Goal: Information Seeking & Learning: Learn about a topic

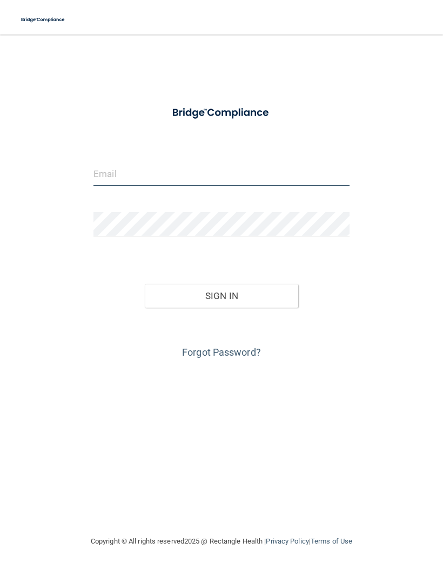
click at [111, 165] on input "email" at bounding box center [221, 174] width 256 height 24
click at [212, 171] on input "novill@cloud.com" at bounding box center [221, 174] width 256 height 24
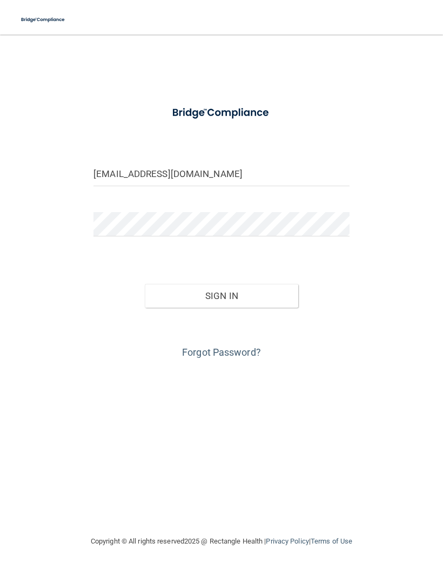
click at [255, 294] on button "Sign In" at bounding box center [221, 296] width 153 height 24
click at [263, 289] on button "Sign In" at bounding box center [221, 296] width 153 height 24
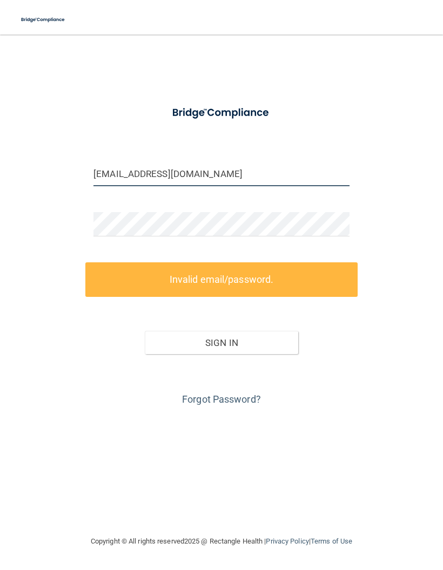
click at [185, 168] on input "nov111@cloud.com" at bounding box center [221, 174] width 256 height 24
click at [135, 174] on input "nov111@cloud.com" at bounding box center [221, 174] width 256 height 24
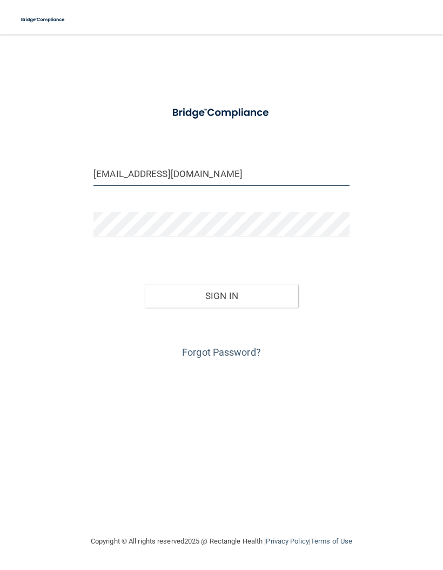
type input "[EMAIL_ADDRESS][DOMAIN_NAME]"
click at [165, 296] on button "Sign In" at bounding box center [221, 296] width 153 height 24
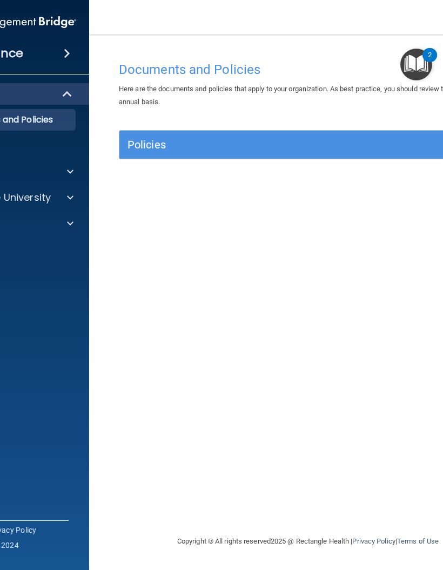
click at [55, 308] on accordion "HIPAA Documents and Policies Report an Incident Business Associates Emergency P…" at bounding box center [2, 255] width 173 height 352
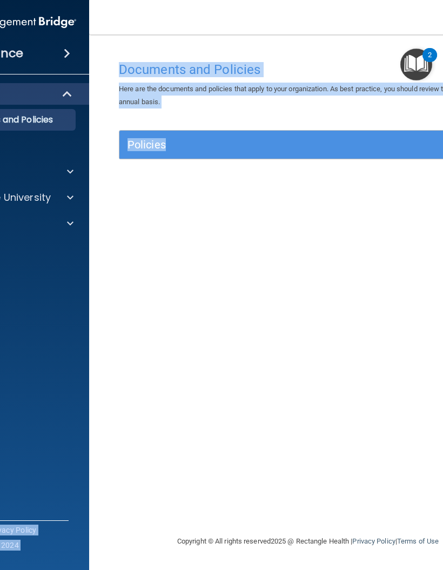
click at [62, 192] on div at bounding box center [68, 197] width 27 height 13
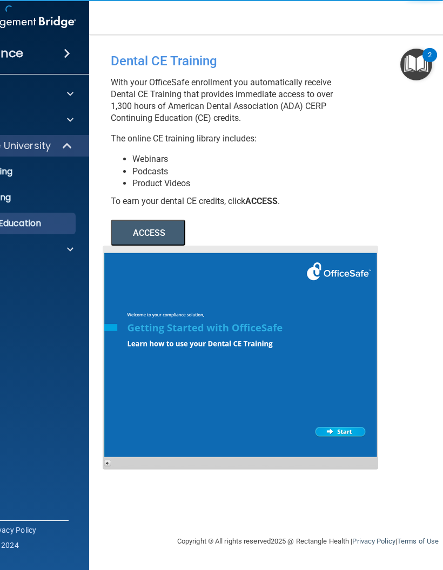
click at [63, 91] on div at bounding box center [68, 93] width 27 height 13
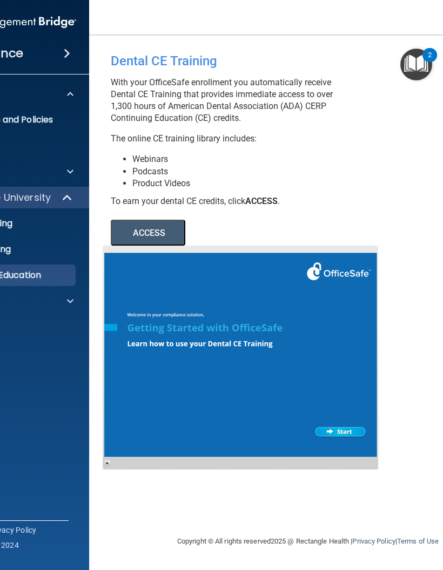
click at [71, 169] on span at bounding box center [70, 171] width 6 height 13
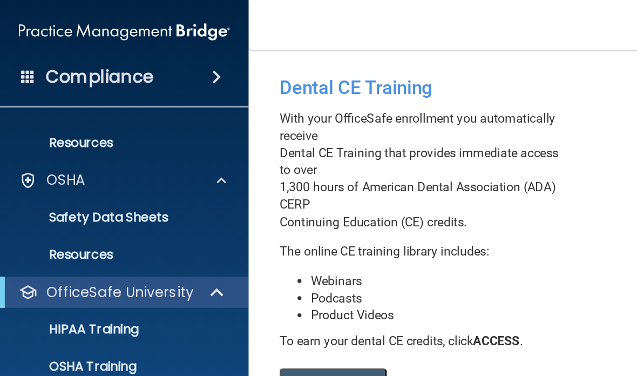
scroll to position [46, 0]
click at [147, 51] on span at bounding box center [150, 53] width 6 height 13
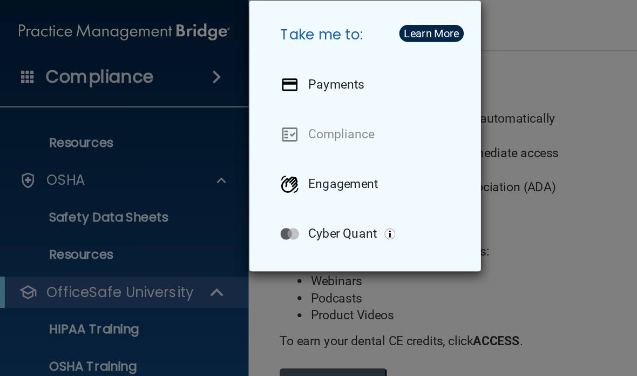
click at [369, 113] on div "Take me to: Payments Compliance Engagement Cyber Quant" at bounding box center [318, 188] width 637 height 376
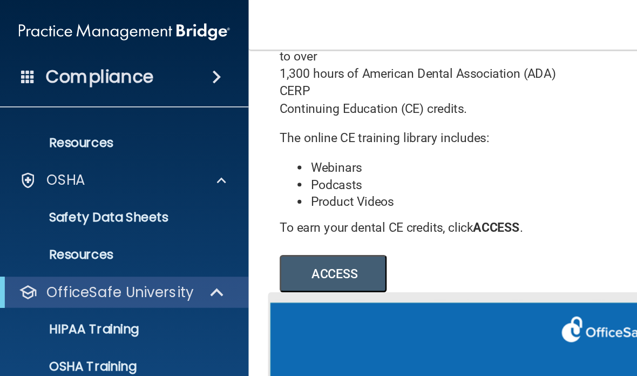
click at [151, 126] on span at bounding box center [154, 125] width 6 height 13
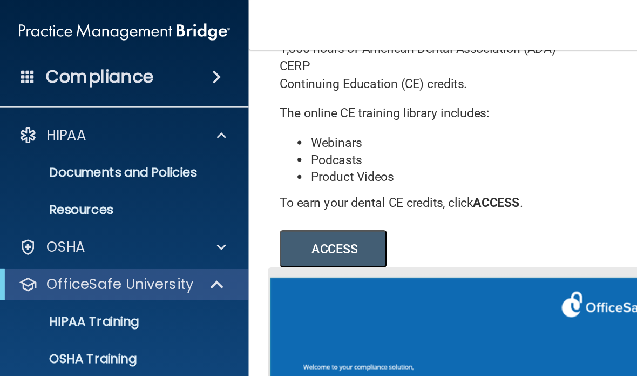
scroll to position [97, 0]
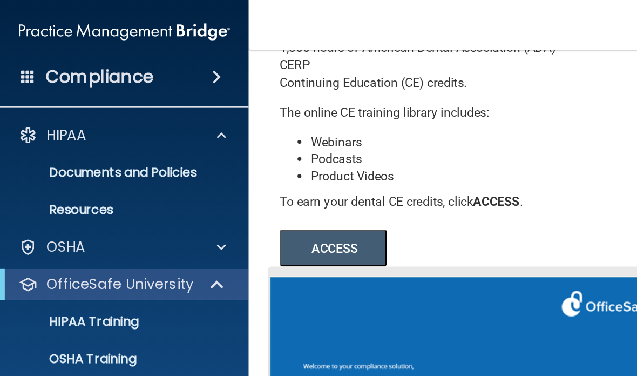
click at [155, 200] on span at bounding box center [151, 197] width 9 height 13
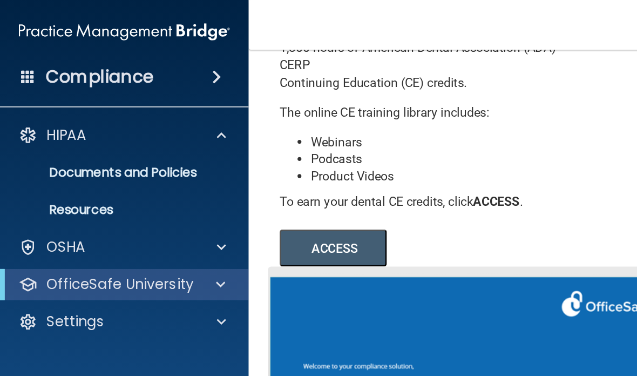
click at [150, 92] on div at bounding box center [152, 93] width 27 height 13
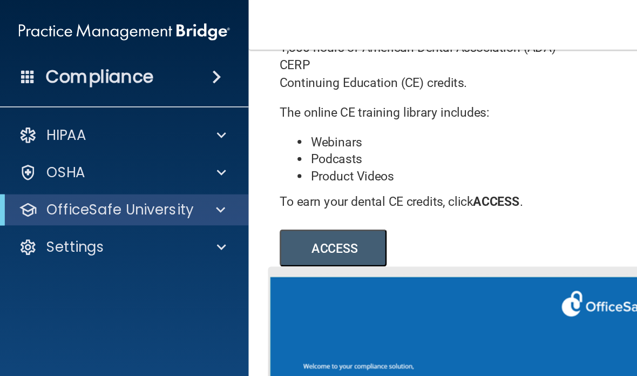
click at [158, 148] on div at bounding box center [151, 145] width 26 height 13
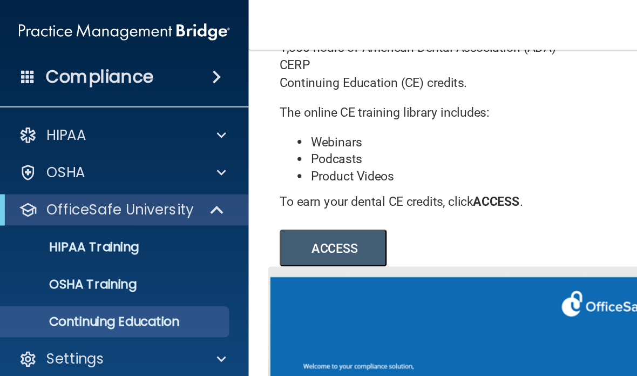
click at [148, 150] on span at bounding box center [151, 145] width 9 height 13
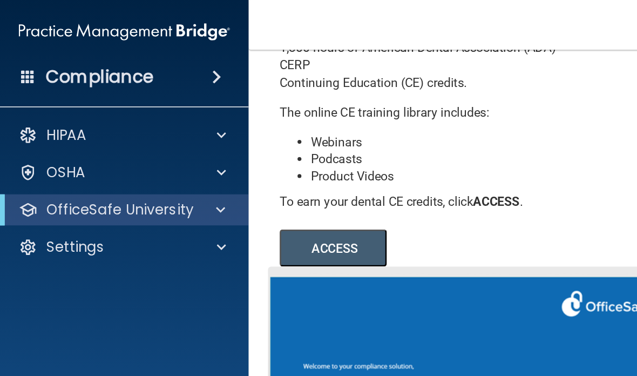
click at [151, 97] on span at bounding box center [154, 93] width 6 height 13
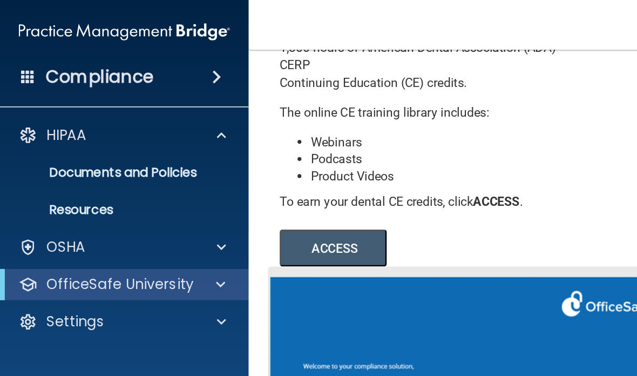
click at [148, 96] on div at bounding box center [152, 93] width 27 height 13
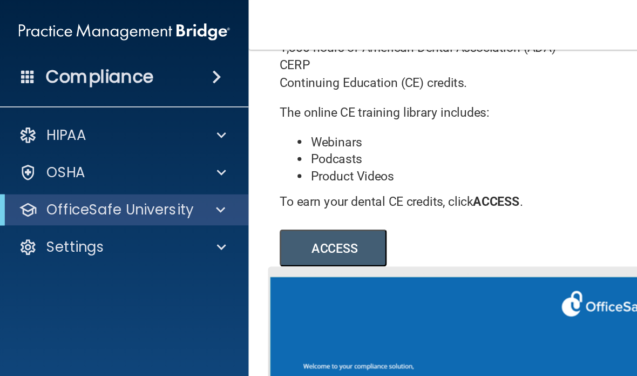
click at [154, 92] on span at bounding box center [154, 93] width 6 height 13
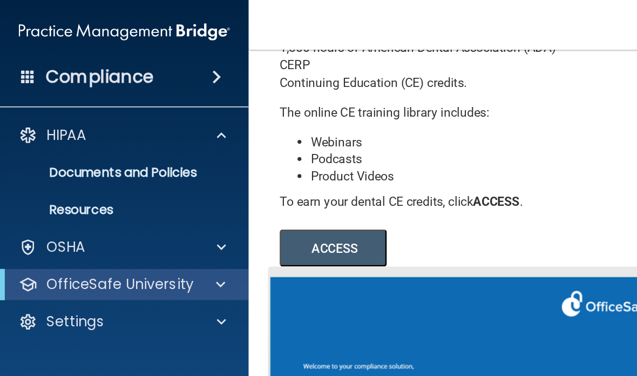
click at [119, 123] on p "Documents and Policies" at bounding box center [80, 119] width 147 height 11
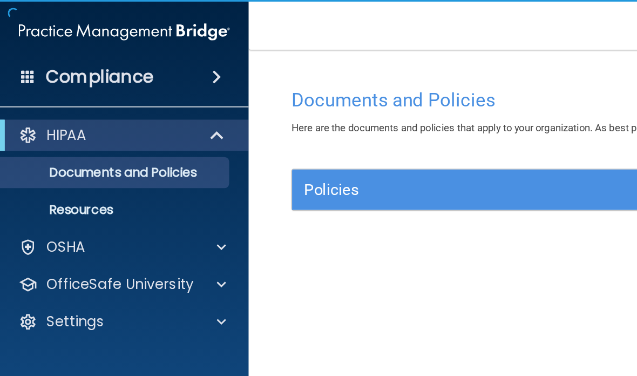
click at [262, 138] on h5 "Policies" at bounding box center [354, 132] width 287 height 12
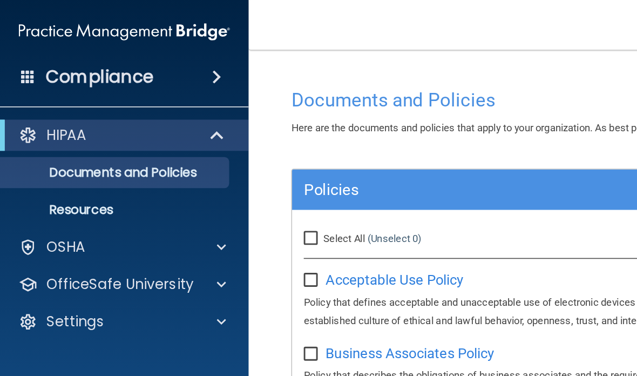
click at [154, 198] on span at bounding box center [154, 197] width 6 height 13
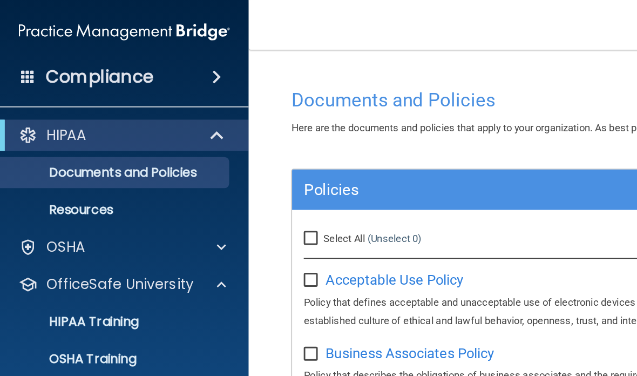
click at [102, 225] on div "HIPAA Training" at bounding box center [80, 223] width 147 height 11
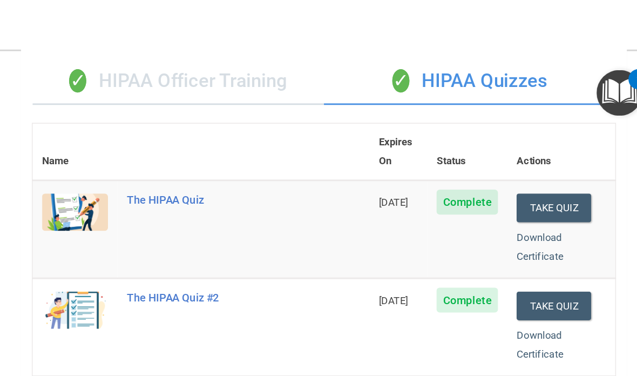
scroll to position [52, 0]
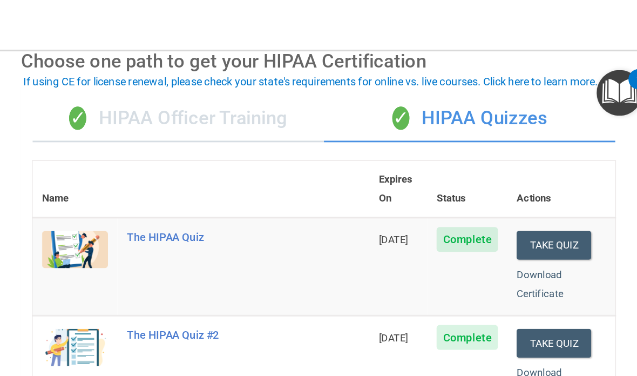
click at [442, 160] on button "Take Quiz" at bounding box center [565, 170] width 52 height 20
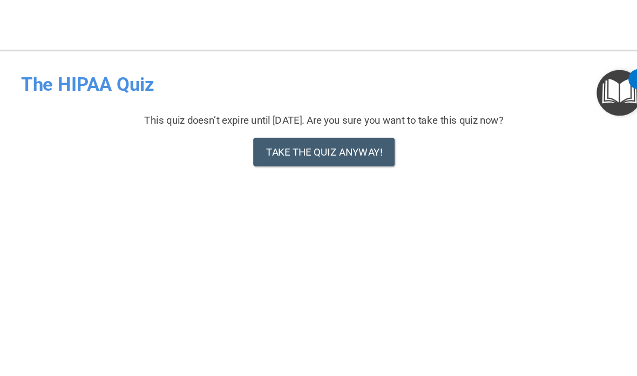
click at [356, 104] on button "Take the quiz anyway!" at bounding box center [405, 106] width 98 height 20
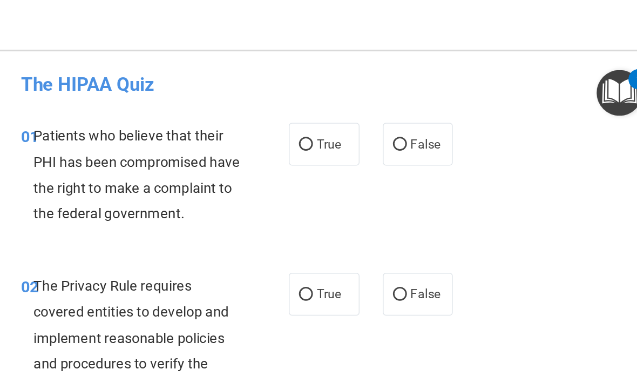
click at [388, 103] on input "True" at bounding box center [393, 101] width 10 height 8
radio input "true"
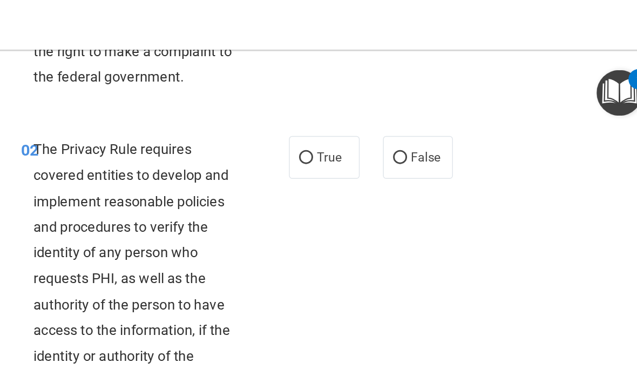
scroll to position [96, 0]
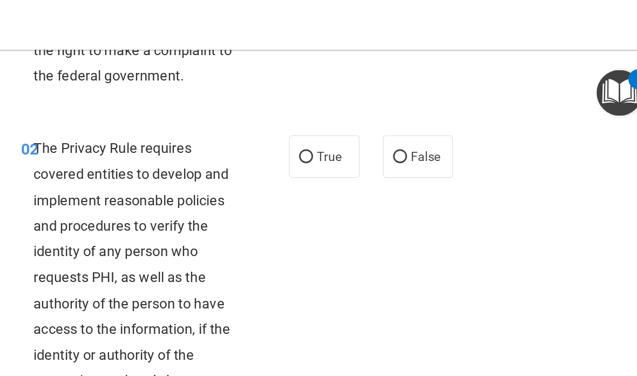
click at [388, 113] on input "True" at bounding box center [393, 109] width 10 height 8
radio input "true"
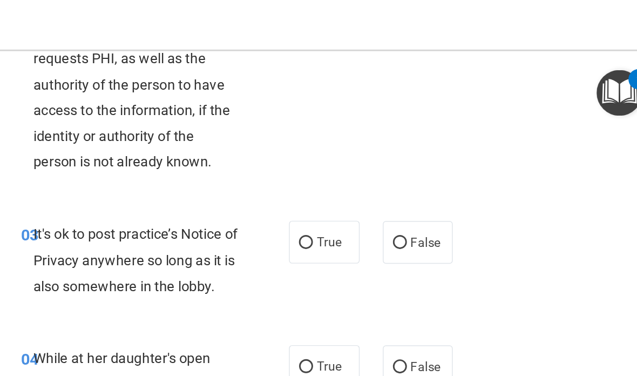
scroll to position [277, 0]
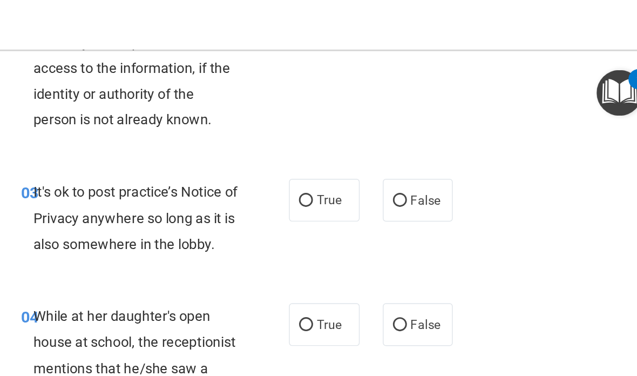
click at [442, 144] on input "False" at bounding box center [458, 140] width 10 height 8
radio input "true"
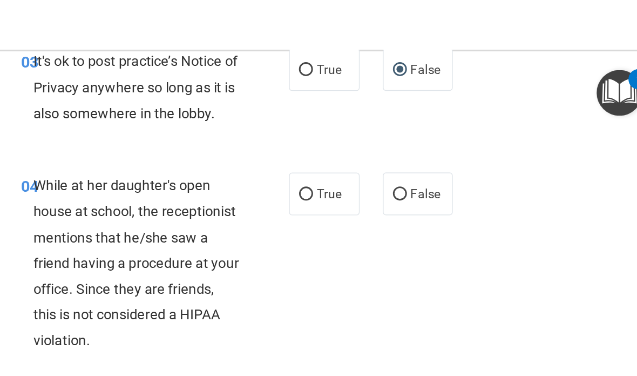
scroll to position [390, 0]
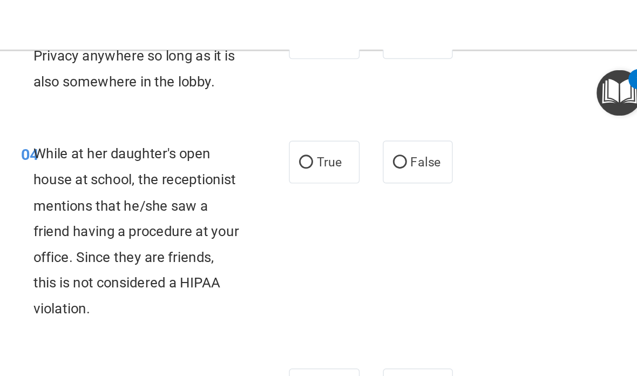
click at [442, 117] on input "False" at bounding box center [458, 113] width 10 height 8
radio input "true"
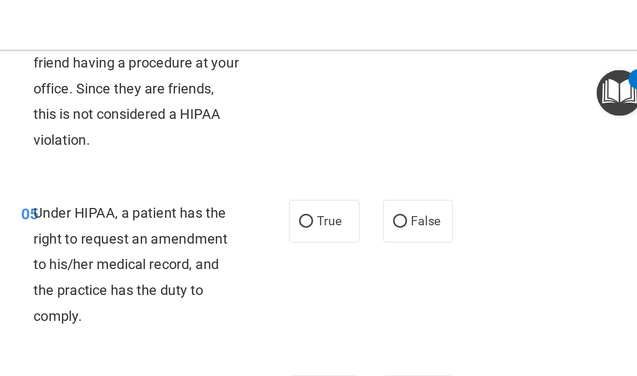
scroll to position [508, 0]
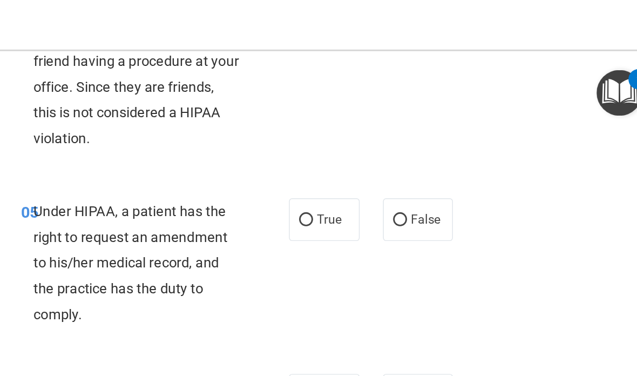
click at [442, 157] on input "False" at bounding box center [458, 153] width 10 height 8
radio input "true"
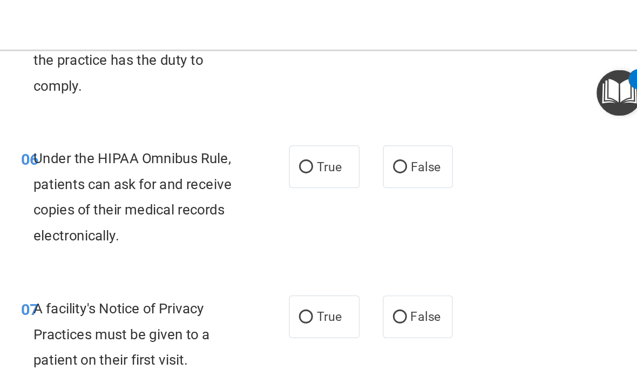
scroll to position [688, 0]
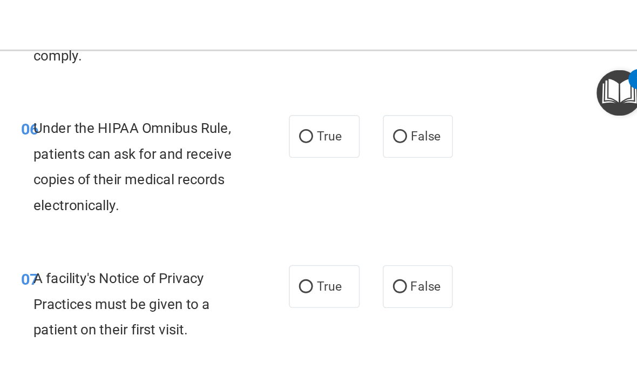
click at [388, 99] on input "True" at bounding box center [393, 95] width 10 height 8
radio input "true"
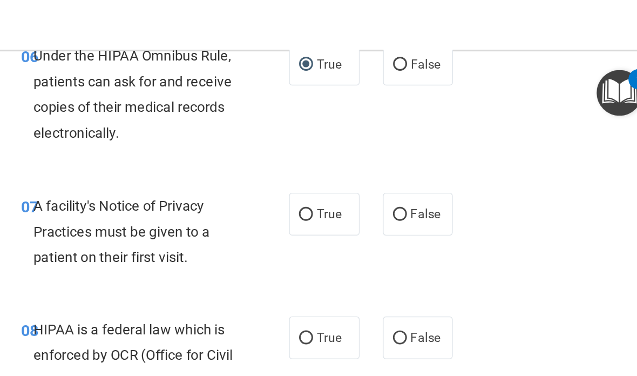
scroll to position [739, 0]
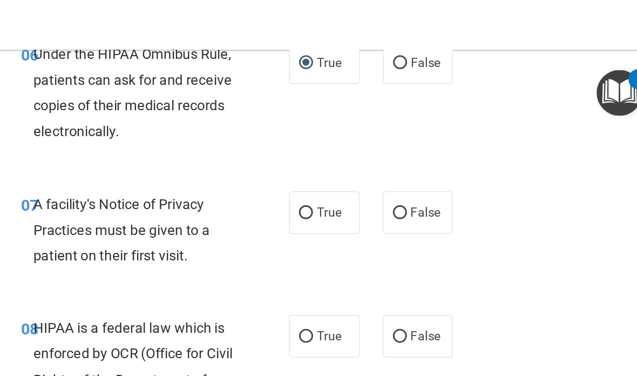
click at [388, 152] on input "True" at bounding box center [393, 148] width 10 height 8
radio input "true"
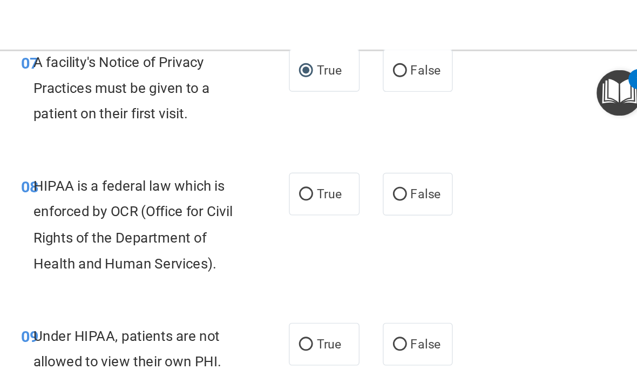
scroll to position [843, 0]
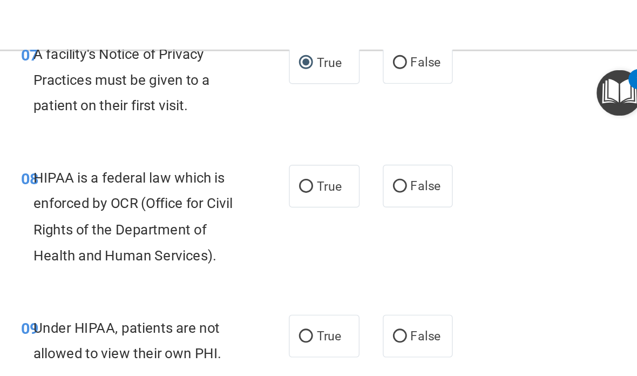
click at [381, 137] on label "True" at bounding box center [405, 129] width 49 height 30
click at [388, 134] on input "True" at bounding box center [393, 130] width 10 height 8
radio input "true"
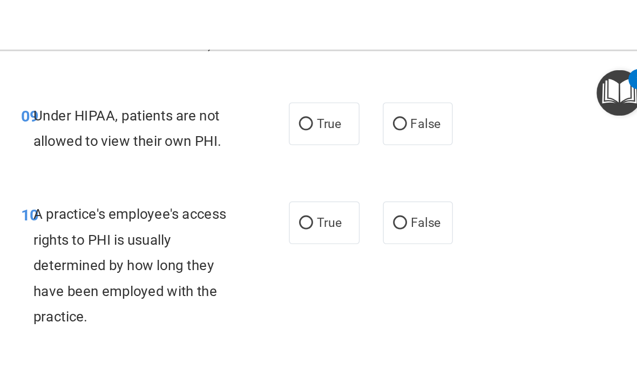
scroll to position [1002, 0]
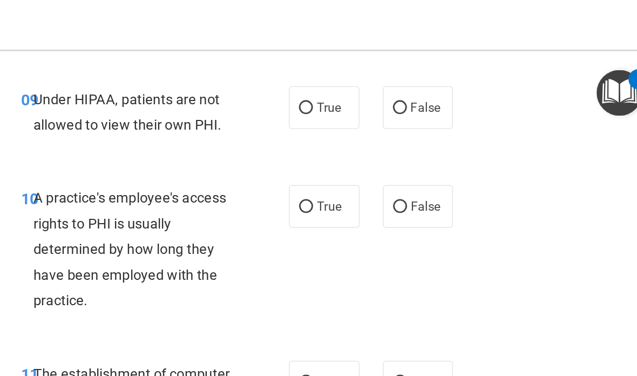
click at [442, 148] on span "False" at bounding box center [475, 143] width 21 height 10
click at [442, 148] on input "False" at bounding box center [458, 144] width 10 height 8
radio input "true"
click at [442, 80] on span "False" at bounding box center [475, 75] width 21 height 10
click at [442, 79] on input "False" at bounding box center [458, 75] width 10 height 8
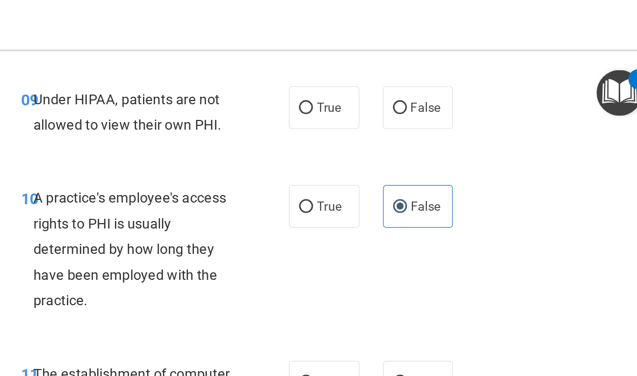
radio input "true"
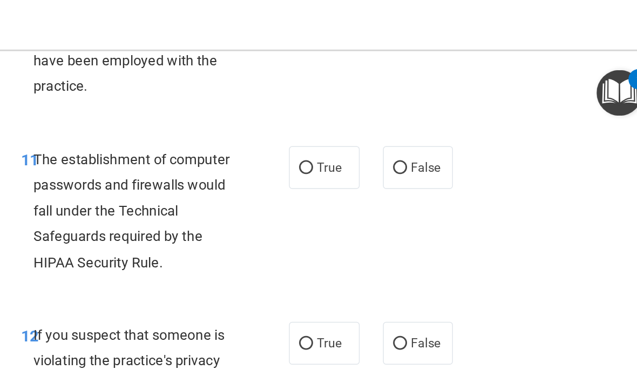
scroll to position [1159, 0]
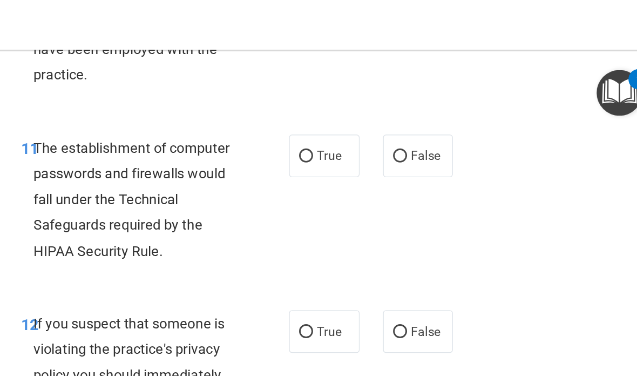
click at [400, 113] on span "True" at bounding box center [408, 108] width 17 height 10
click at [388, 113] on input "True" at bounding box center [393, 109] width 10 height 8
radio input "true"
click at [381, 227] on label "True" at bounding box center [405, 230] width 49 height 30
click at [388, 227] on input "True" at bounding box center [393, 231] width 10 height 8
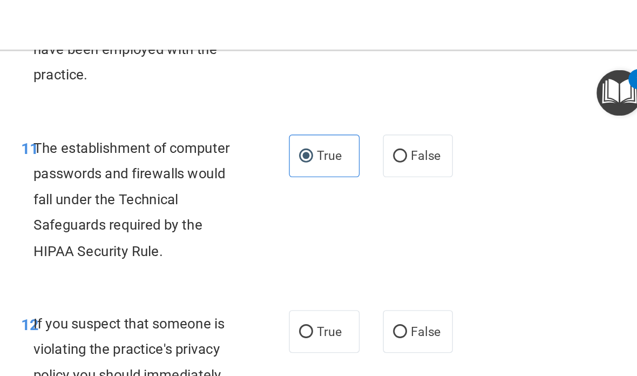
radio input "true"
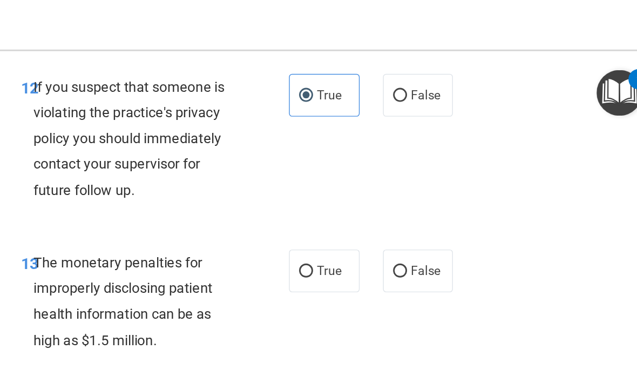
scroll to position [1343, 0]
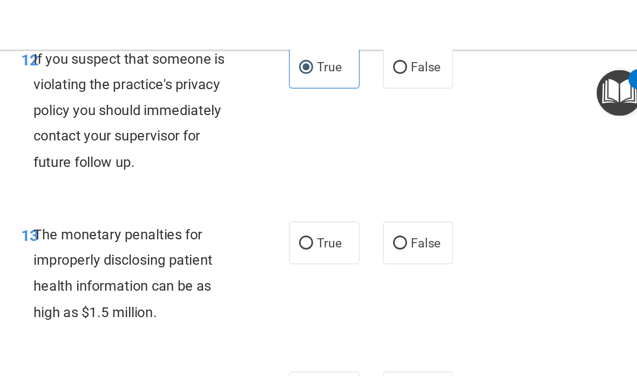
click at [388, 173] on input "True" at bounding box center [393, 169] width 10 height 8
radio input "true"
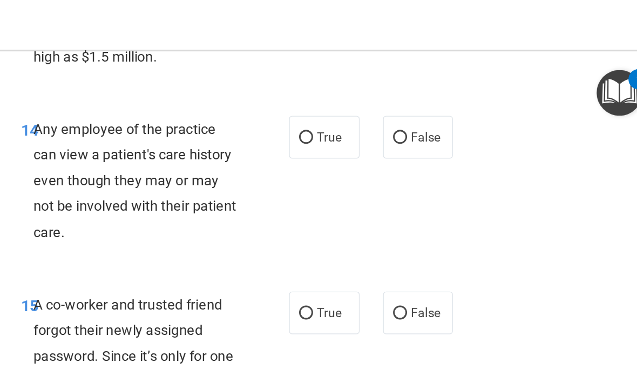
scroll to position [1526, 0]
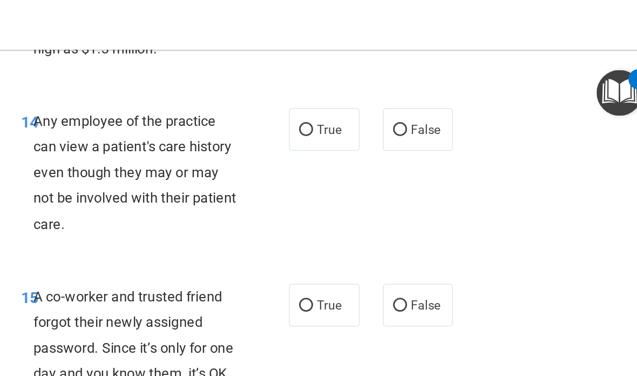
click at [442, 95] on span "False" at bounding box center [475, 90] width 21 height 10
click at [442, 94] on input "False" at bounding box center [458, 90] width 10 height 8
radio input "true"
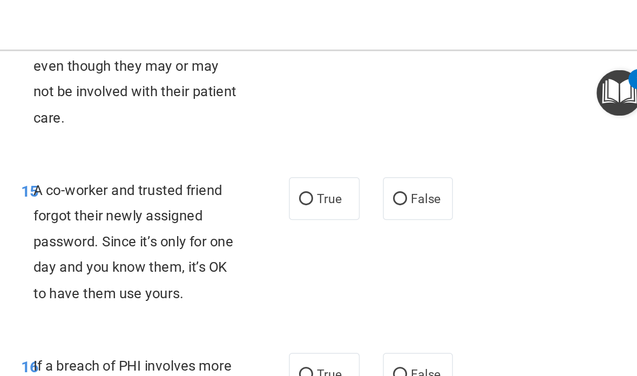
scroll to position [1601, 0]
click at [442, 142] on input "False" at bounding box center [458, 138] width 10 height 8
radio input "true"
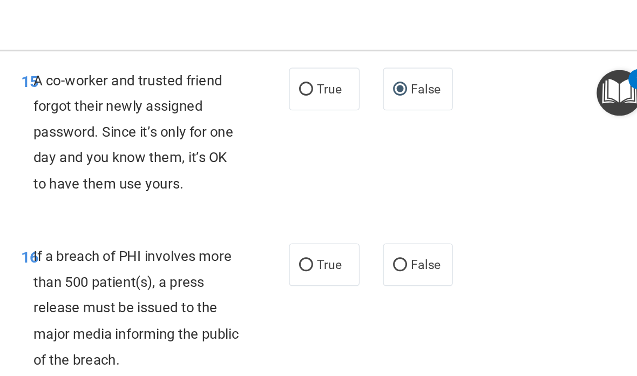
scroll to position [1787, 0]
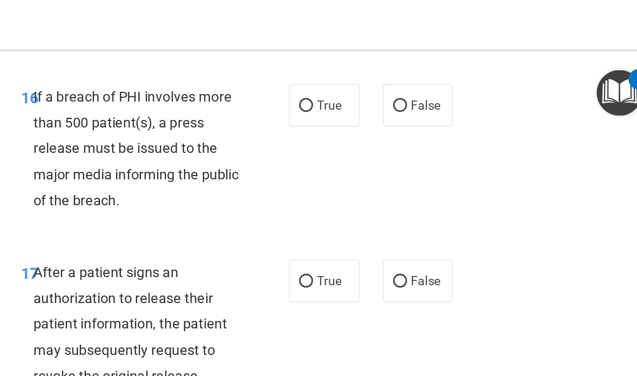
click at [400, 78] on span "True" at bounding box center [408, 73] width 17 height 10
click at [388, 78] on input "True" at bounding box center [393, 74] width 10 height 8
radio input "true"
click at [400, 200] on span "True" at bounding box center [408, 195] width 17 height 10
click at [388, 200] on input "True" at bounding box center [393, 196] width 10 height 8
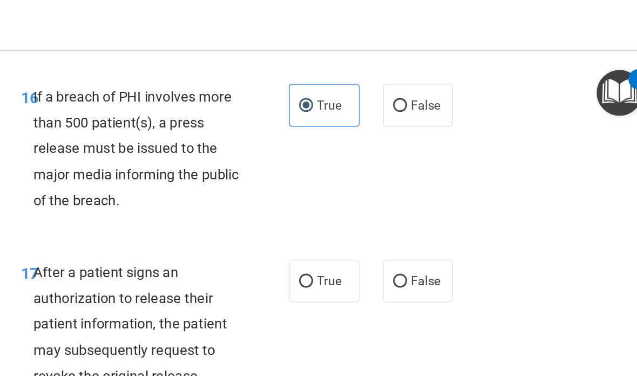
radio input "true"
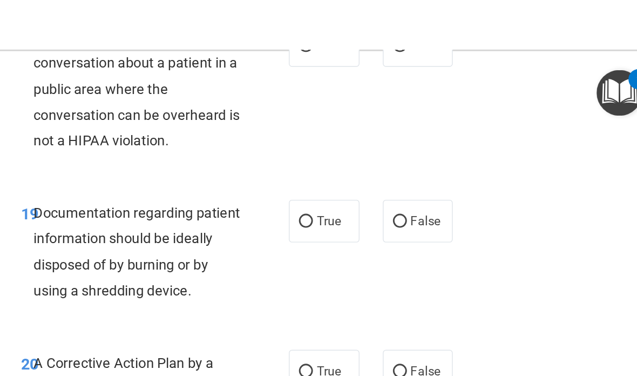
scroll to position [2074, 0]
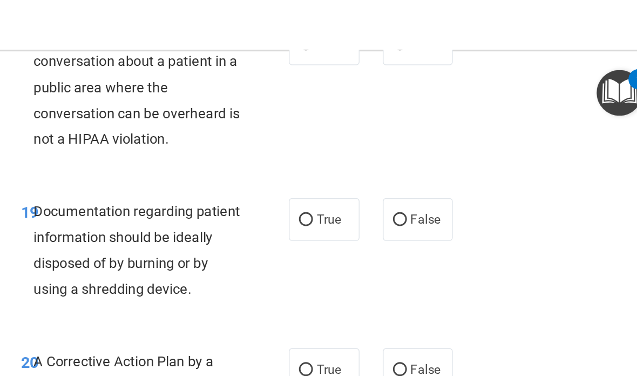
click at [442, 36] on span "False" at bounding box center [475, 30] width 21 height 10
click at [442, 35] on input "False" at bounding box center [458, 31] width 10 height 8
radio input "true"
click at [442, 151] on label "False" at bounding box center [470, 153] width 49 height 30
click at [442, 151] on input "False" at bounding box center [458, 153] width 10 height 8
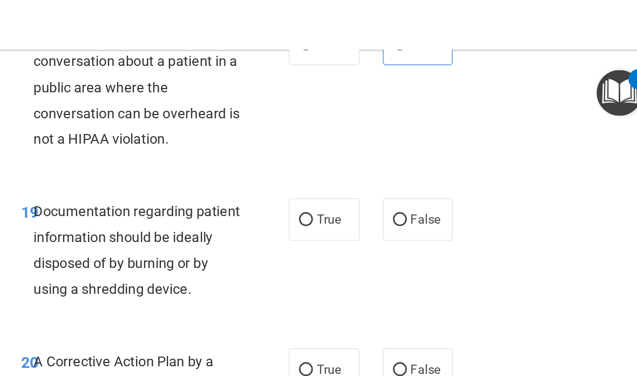
radio input "true"
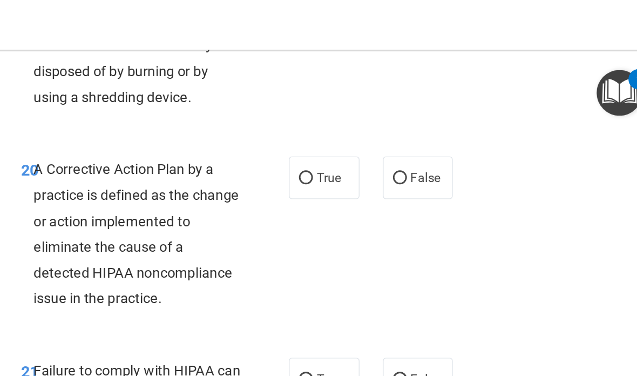
scroll to position [2211, 0]
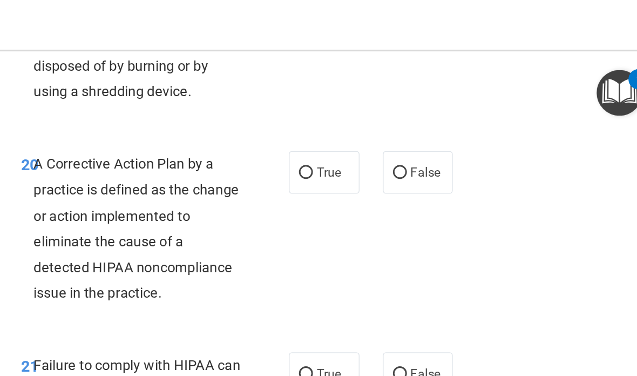
click at [442, 124] on span "False" at bounding box center [475, 119] width 21 height 10
click at [442, 124] on input "False" at bounding box center [458, 120] width 10 height 8
radio input "true"
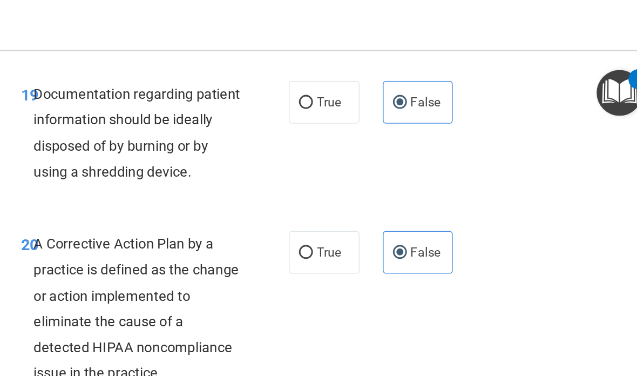
scroll to position [2147, 0]
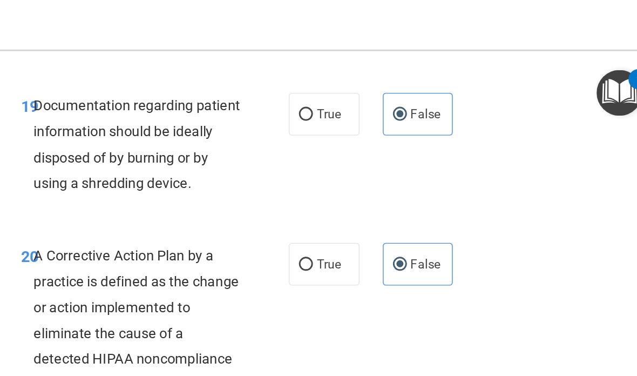
click at [400, 84] on span "True" at bounding box center [408, 79] width 17 height 10
click at [388, 84] on input "True" at bounding box center [393, 80] width 10 height 8
radio input "true"
radio input "false"
click at [381, 185] on label "True" at bounding box center [405, 183] width 49 height 30
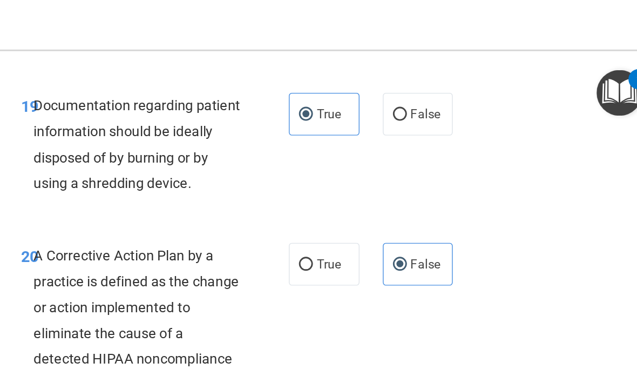
click at [388, 185] on input "True" at bounding box center [393, 184] width 10 height 8
radio input "true"
radio input "false"
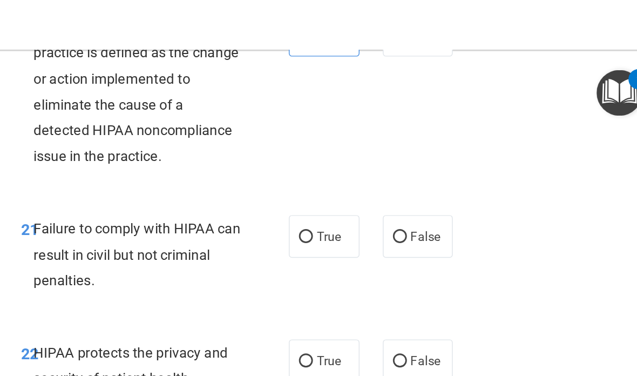
scroll to position [2325, 0]
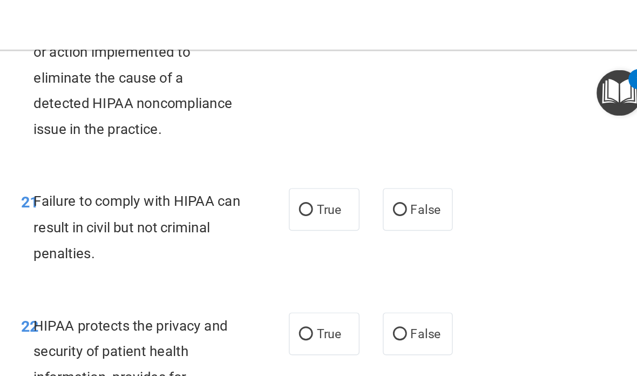
click at [442, 151] on span "False" at bounding box center [475, 145] width 21 height 10
click at [442, 150] on input "False" at bounding box center [458, 146] width 10 height 8
radio input "true"
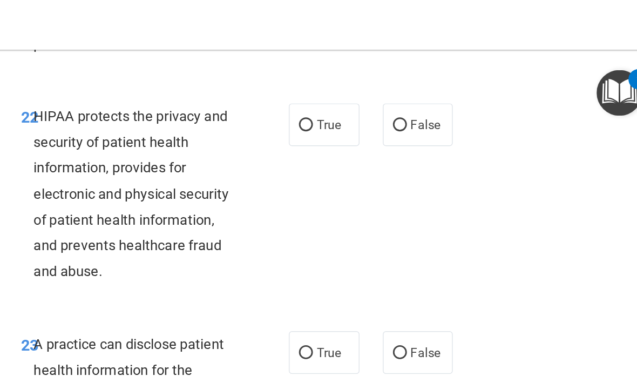
scroll to position [2471, 0]
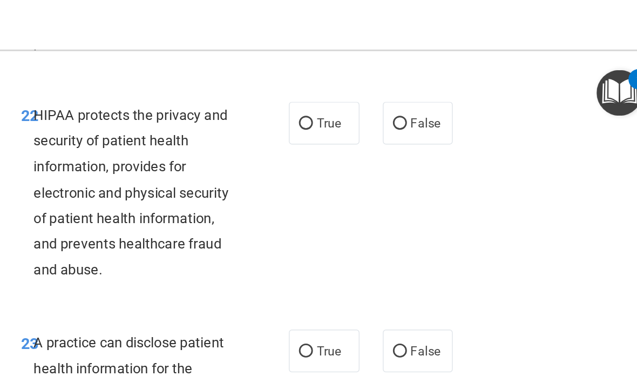
click at [400, 91] on span "True" at bounding box center [408, 85] width 17 height 10
click at [388, 90] on input "True" at bounding box center [393, 86] width 10 height 8
radio input "true"
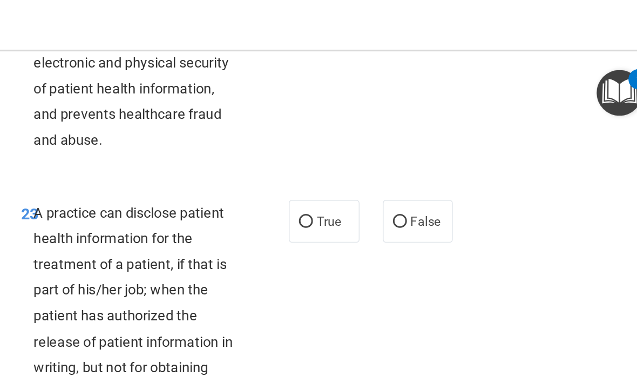
scroll to position [2587, 0]
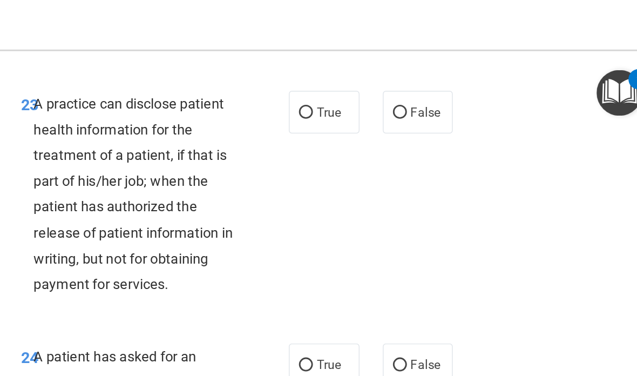
click at [442, 80] on input "False" at bounding box center [458, 79] width 10 height 8
radio input "true"
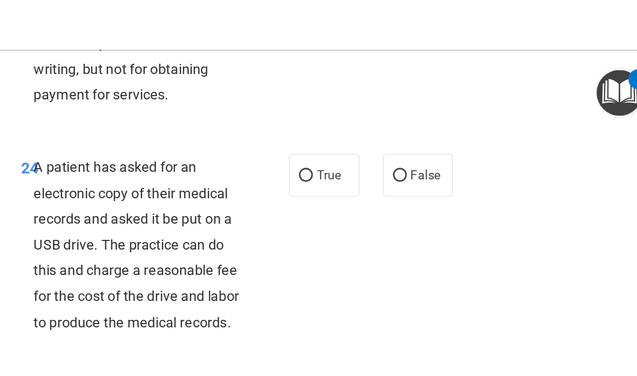
scroll to position [2788, 0]
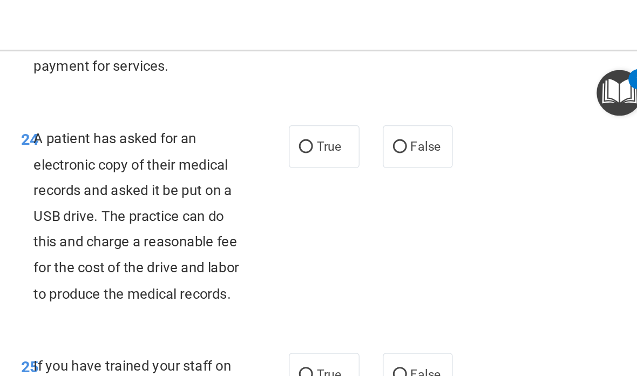
click at [400, 107] on span "True" at bounding box center [408, 102] width 17 height 10
click at [388, 106] on input "True" at bounding box center [393, 102] width 10 height 8
radio input "true"
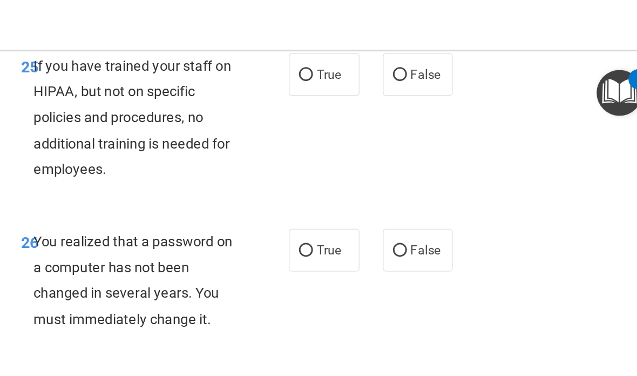
scroll to position [2997, 0]
click at [442, 66] on label "False" at bounding box center [470, 52] width 49 height 30
click at [442, 56] on input "False" at bounding box center [458, 52] width 10 height 8
radio input "true"
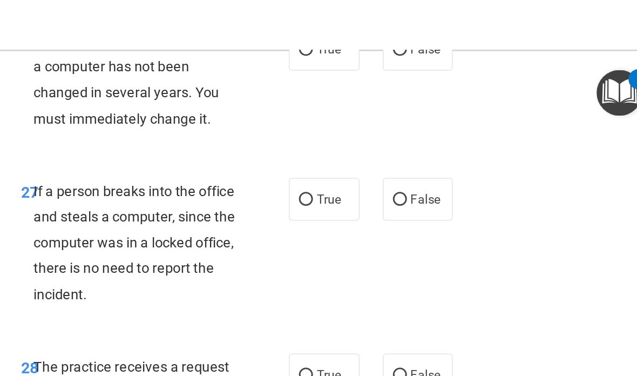
scroll to position [3142, 0]
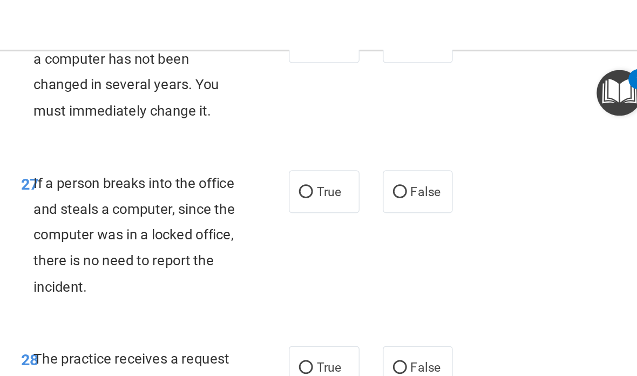
click at [400, 34] on span "True" at bounding box center [408, 29] width 17 height 10
click at [388, 33] on input "True" at bounding box center [393, 29] width 10 height 8
radio input "true"
click at [381, 147] on label "True" at bounding box center [405, 133] width 49 height 30
click at [388, 138] on input "True" at bounding box center [393, 134] width 10 height 8
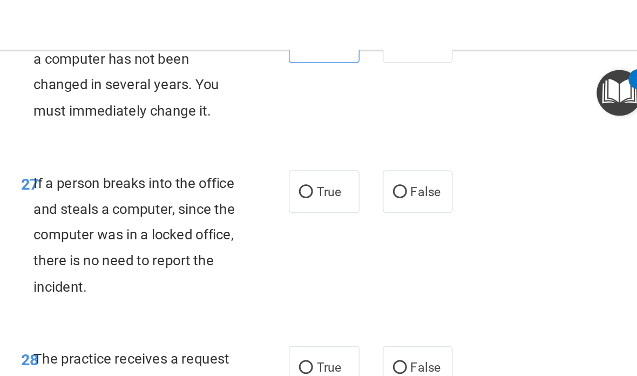
radio input "true"
click at [442, 147] on label "False" at bounding box center [470, 133] width 49 height 30
click at [442, 138] on input "False" at bounding box center [458, 134] width 10 height 8
radio input "true"
radio input "false"
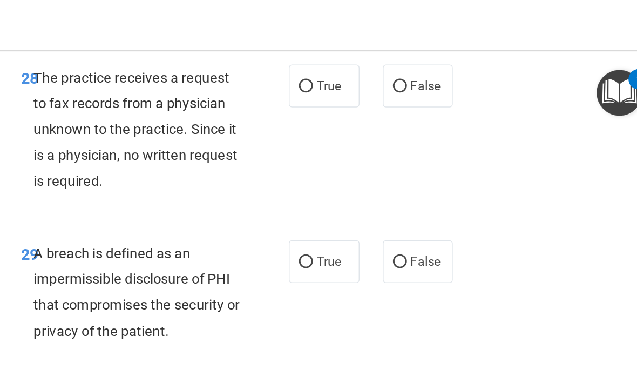
scroll to position [3338, 0]
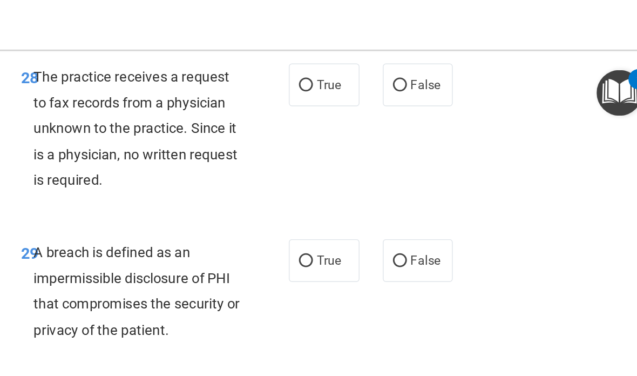
click at [442, 74] on label "False" at bounding box center [470, 59] width 49 height 30
click at [442, 64] on input "False" at bounding box center [458, 60] width 10 height 8
radio input "true"
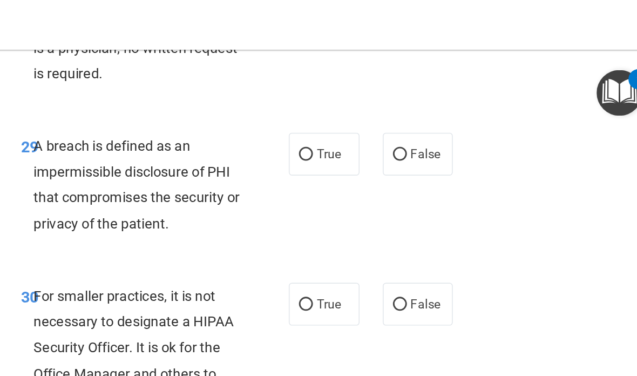
scroll to position [3429, 0]
click at [388, 112] on input "True" at bounding box center [393, 108] width 10 height 8
radio input "true"
click at [442, 220] on label "False" at bounding box center [470, 212] width 49 height 30
click at [442, 216] on input "False" at bounding box center [458, 212] width 10 height 8
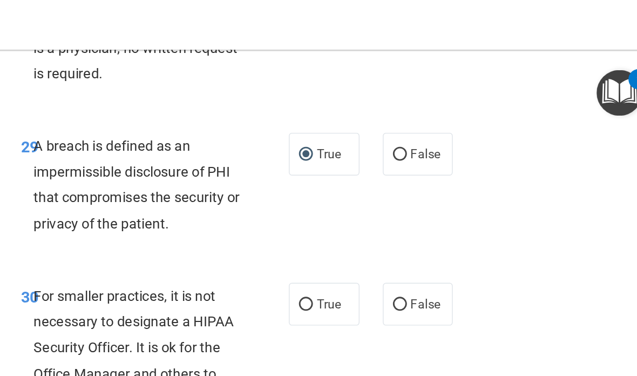
radio input "true"
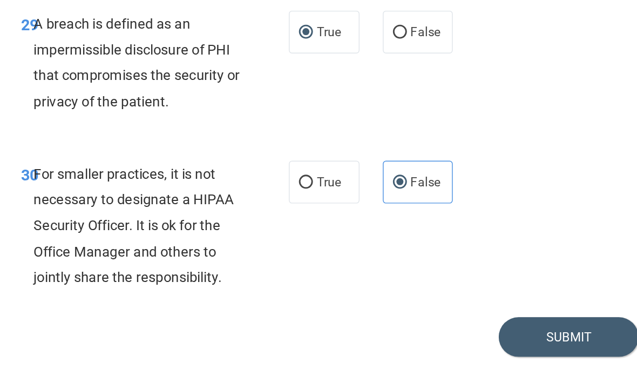
click at [442, 305] on button "Submit" at bounding box center [574, 319] width 97 height 28
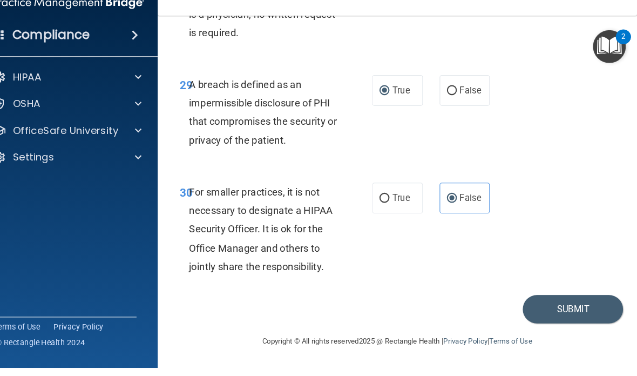
scroll to position [0, 0]
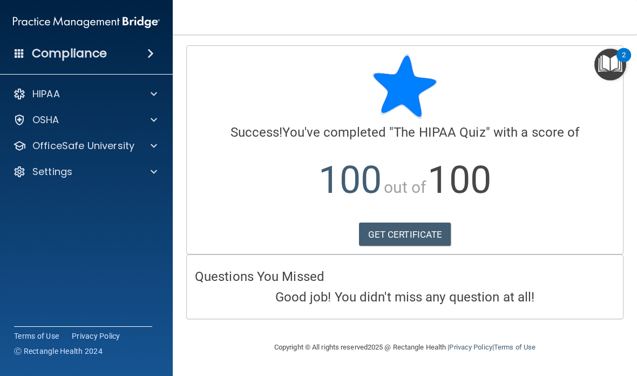
click at [160, 96] on div at bounding box center [152, 93] width 27 height 13
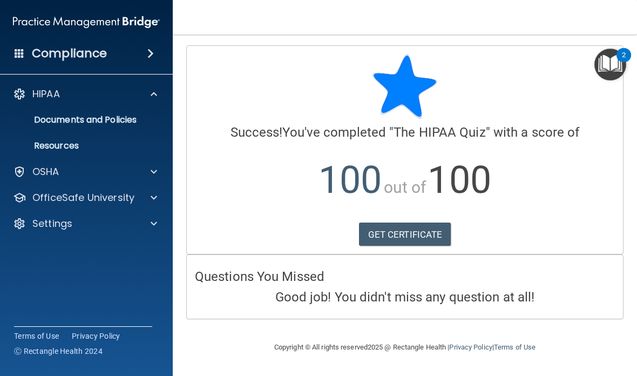
click at [145, 202] on div at bounding box center [152, 197] width 27 height 13
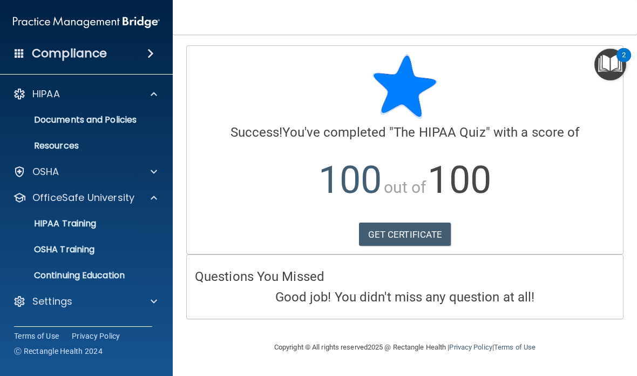
click at [102, 225] on div "HIPAA Training" at bounding box center [80, 223] width 147 height 11
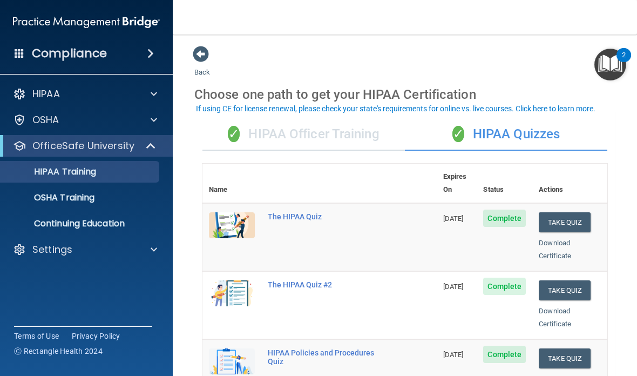
click at [442, 280] on button "Take Quiz" at bounding box center [565, 290] width 52 height 20
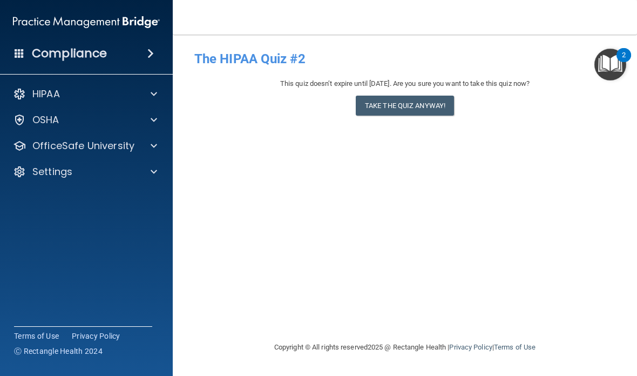
click at [427, 99] on button "Take the quiz anyway!" at bounding box center [405, 106] width 98 height 20
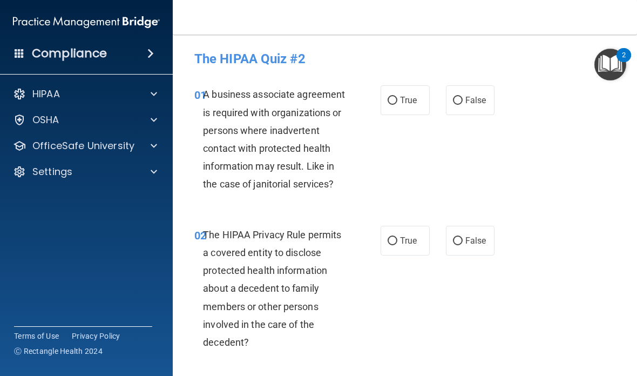
click at [442, 98] on label "False" at bounding box center [470, 100] width 49 height 30
click at [442, 98] on input "False" at bounding box center [458, 101] width 10 height 8
radio input "true"
click at [405, 235] on span "True" at bounding box center [408, 240] width 17 height 10
click at [397, 237] on input "True" at bounding box center [393, 241] width 10 height 8
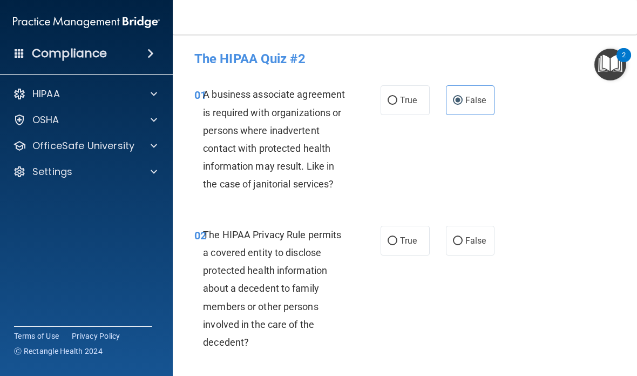
radio input "true"
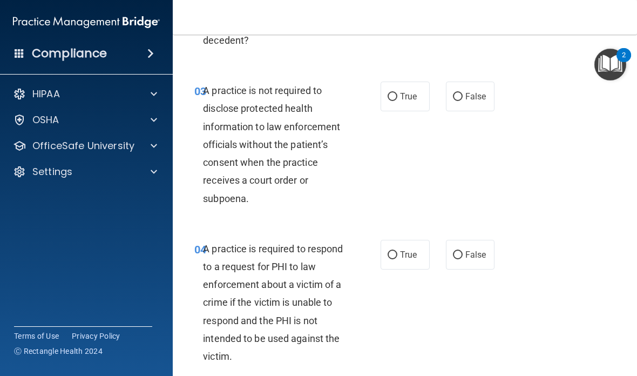
scroll to position [301, 0]
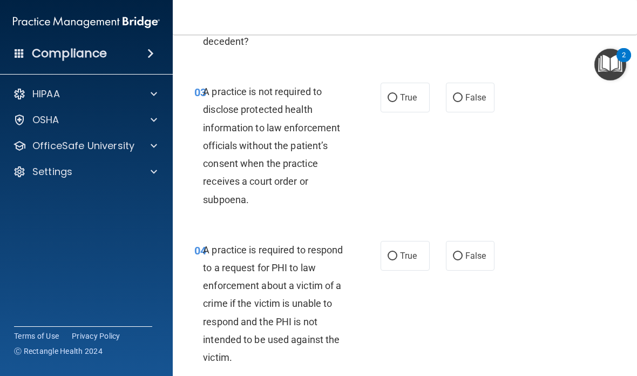
click at [442, 93] on span "False" at bounding box center [475, 97] width 21 height 10
click at [442, 94] on input "False" at bounding box center [458, 98] width 10 height 8
radio input "true"
click at [396, 248] on label "True" at bounding box center [405, 256] width 49 height 30
click at [396, 252] on input "True" at bounding box center [393, 256] width 10 height 8
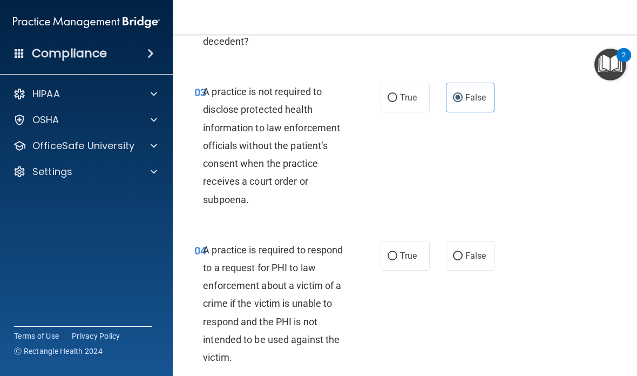
radio input "true"
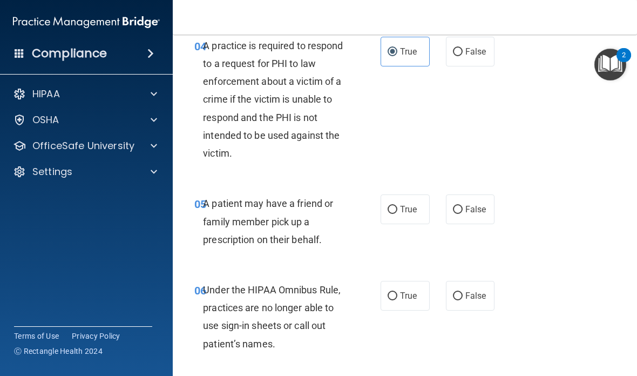
scroll to position [526, 0]
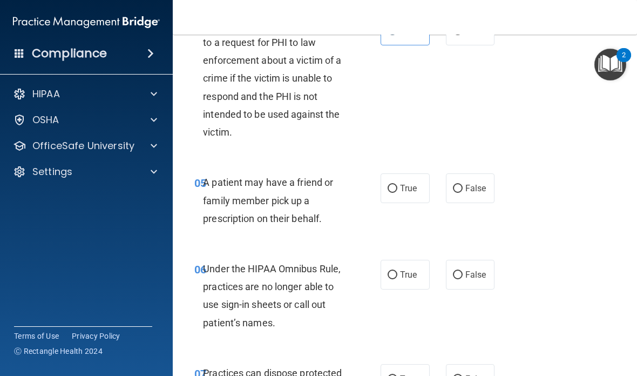
click at [406, 184] on span "True" at bounding box center [408, 188] width 17 height 10
click at [397, 185] on input "True" at bounding box center [393, 189] width 10 height 8
radio input "true"
click at [442, 275] on span "False" at bounding box center [475, 274] width 21 height 10
click at [442, 275] on input "False" at bounding box center [458, 275] width 10 height 8
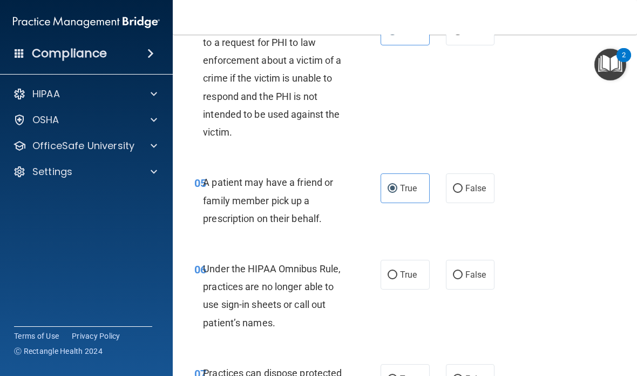
radio input "true"
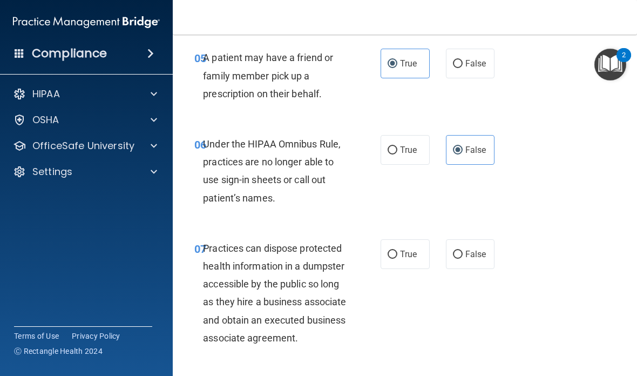
scroll to position [652, 0]
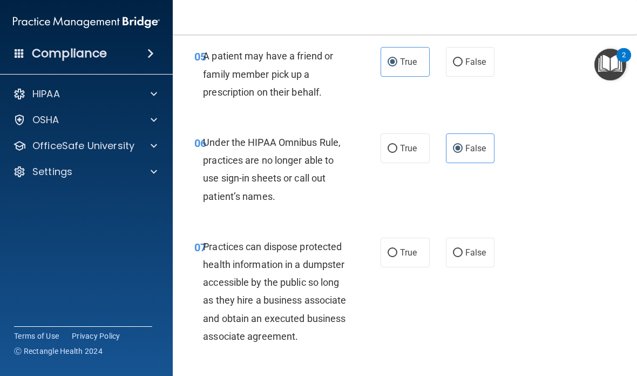
click at [442, 249] on span "False" at bounding box center [475, 252] width 21 height 10
click at [442, 249] on input "False" at bounding box center [458, 253] width 10 height 8
radio input "true"
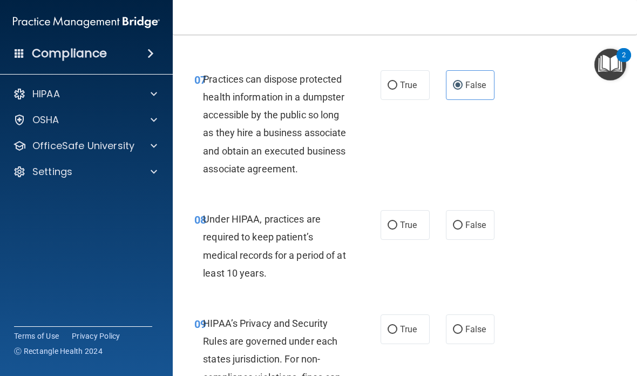
scroll to position [839, 0]
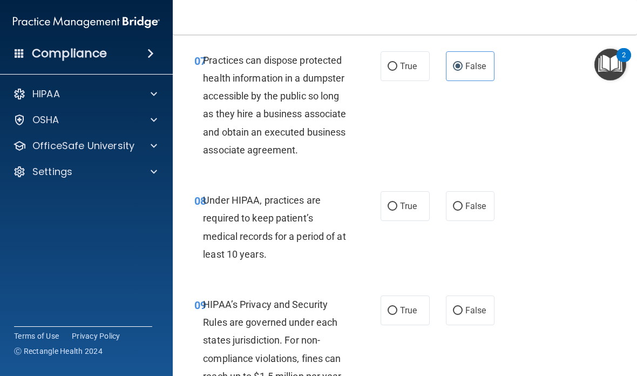
click at [442, 211] on input "False" at bounding box center [458, 206] width 10 height 8
radio input "true"
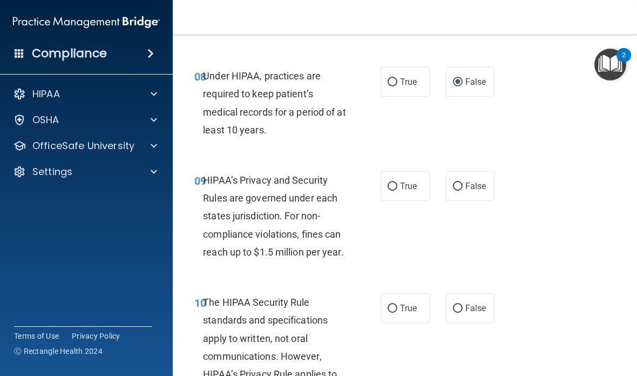
scroll to position [963, 0]
click at [442, 190] on input "False" at bounding box center [458, 186] width 10 height 8
radio input "true"
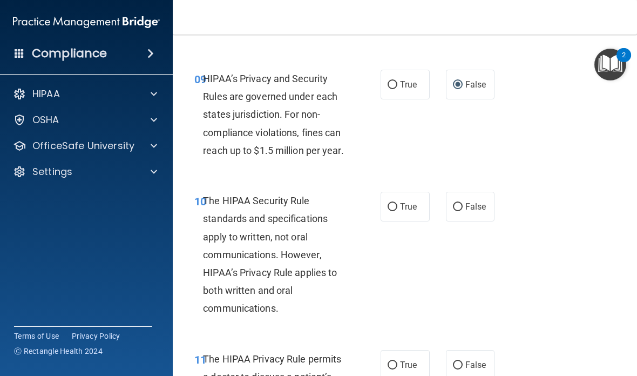
scroll to position [1065, 0]
click at [393, 211] on input "True" at bounding box center [393, 206] width 10 height 8
radio input "true"
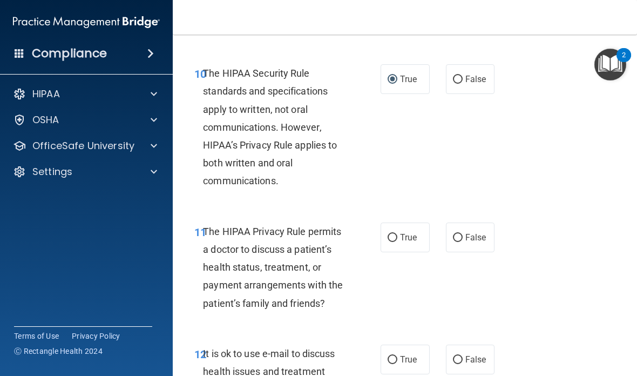
scroll to position [1194, 0]
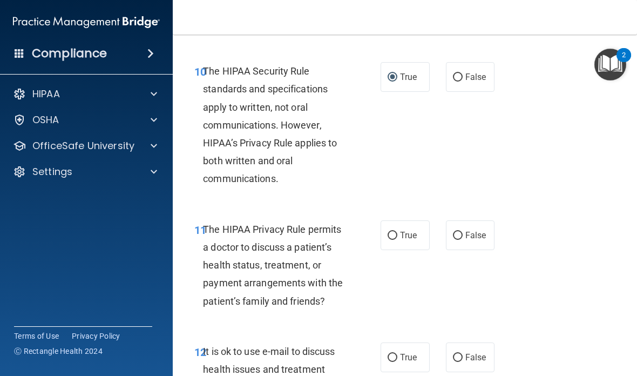
click at [408, 240] on span "True" at bounding box center [408, 235] width 17 height 10
click at [397, 240] on input "True" at bounding box center [393, 236] width 10 height 8
radio input "true"
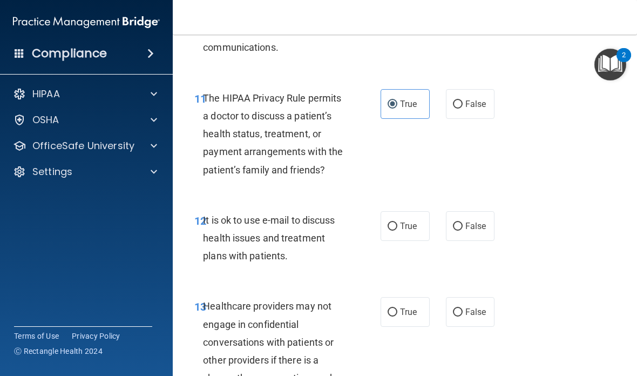
scroll to position [1329, 0]
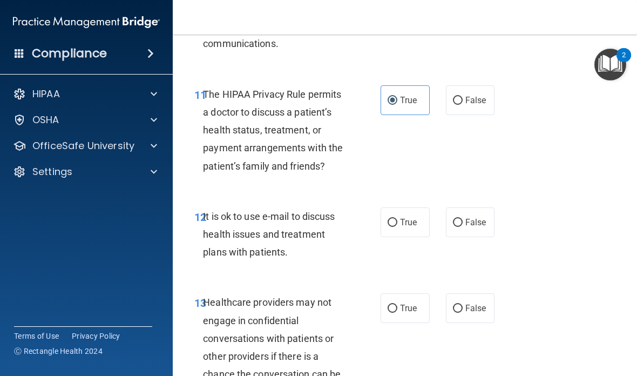
click at [394, 227] on input "True" at bounding box center [393, 223] width 10 height 8
radio input "true"
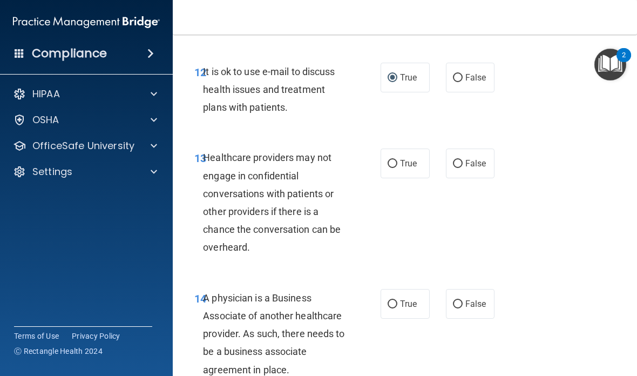
scroll to position [1477, 0]
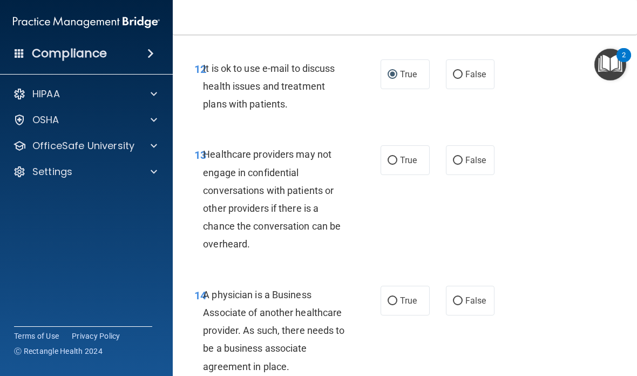
click at [442, 165] on span "False" at bounding box center [475, 160] width 21 height 10
click at [442, 165] on input "False" at bounding box center [458, 161] width 10 height 8
radio input "true"
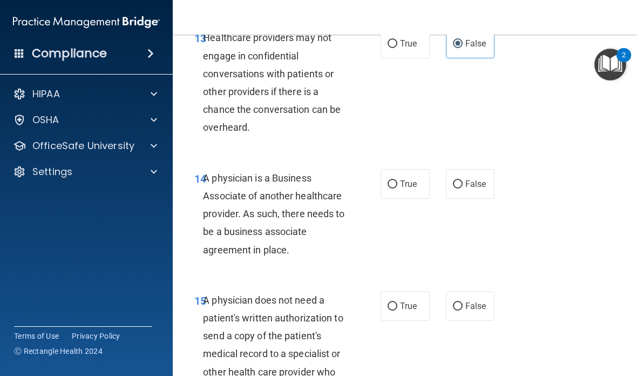
scroll to position [1594, 0]
click at [442, 188] on input "False" at bounding box center [458, 184] width 10 height 8
radio input "true"
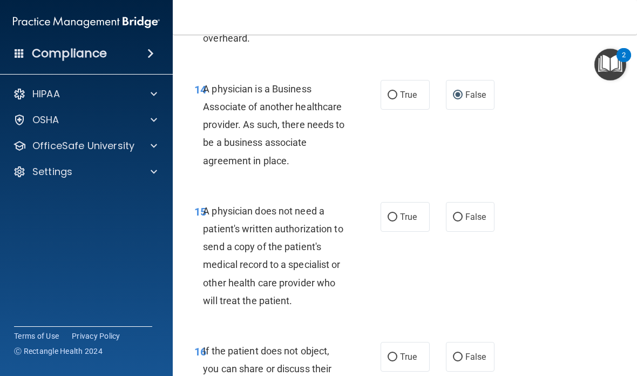
scroll to position [1684, 0]
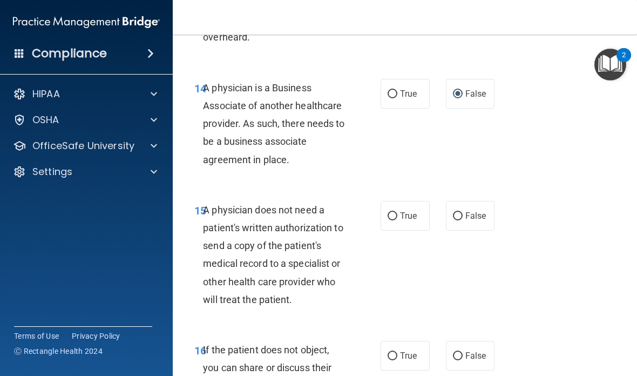
click at [396, 220] on input "True" at bounding box center [393, 216] width 10 height 8
radio input "true"
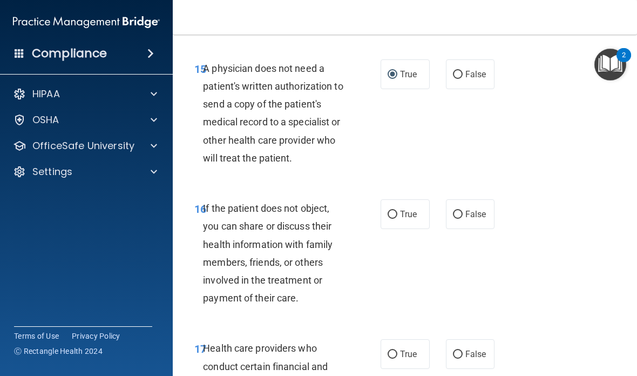
scroll to position [1839, 0]
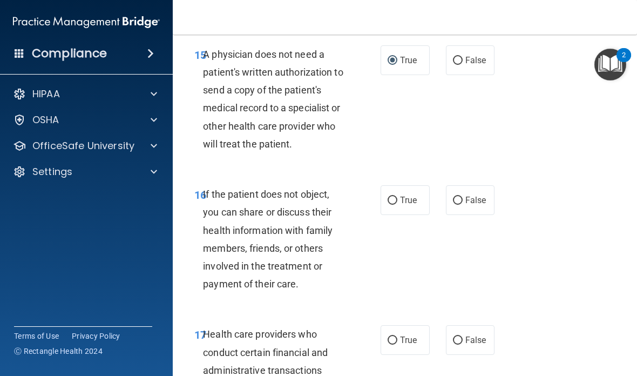
click at [399, 202] on label "True" at bounding box center [405, 200] width 49 height 30
click at [397, 202] on input "True" at bounding box center [393, 201] width 10 height 8
radio input "true"
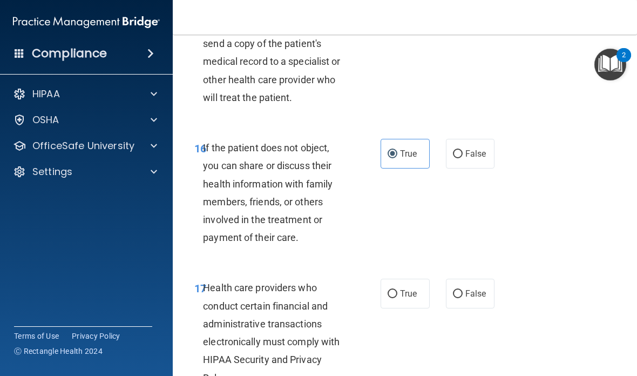
scroll to position [1998, 0]
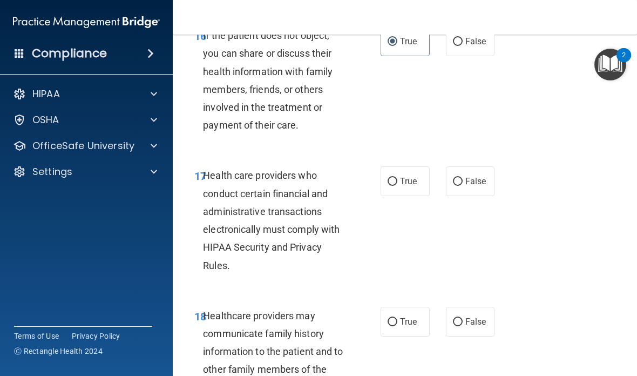
click at [392, 186] on input "True" at bounding box center [393, 182] width 10 height 8
radio input "true"
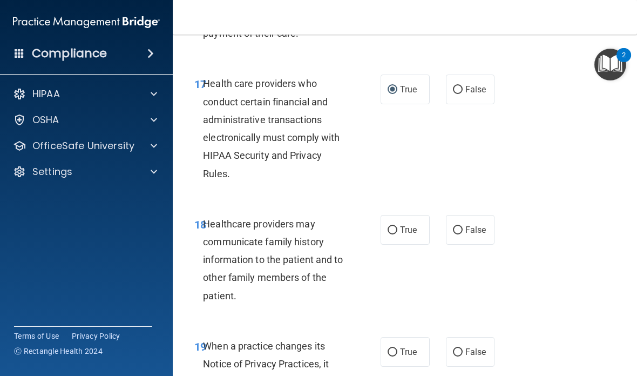
scroll to position [2091, 0]
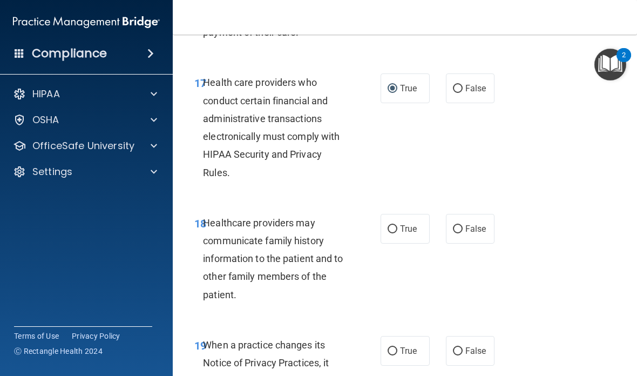
click at [442, 232] on span "False" at bounding box center [475, 229] width 21 height 10
click at [442, 232] on input "False" at bounding box center [458, 229] width 10 height 8
radio input "true"
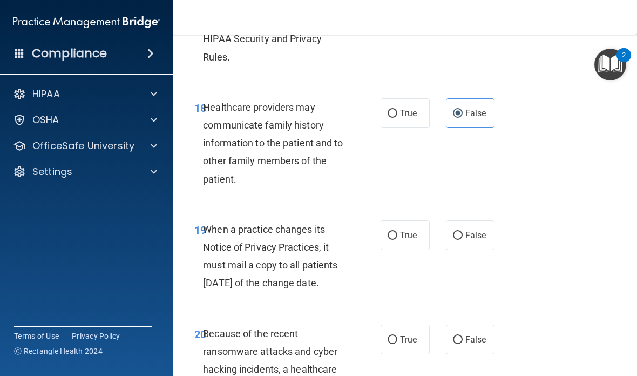
scroll to position [2208, 0]
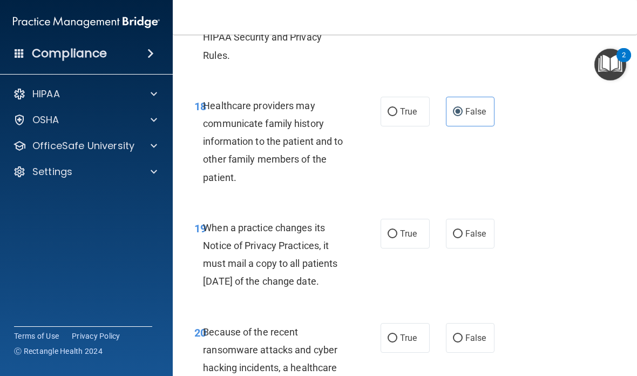
click at [442, 233] on label "False" at bounding box center [470, 234] width 49 height 30
click at [442, 233] on input "False" at bounding box center [458, 234] width 10 height 8
radio input "true"
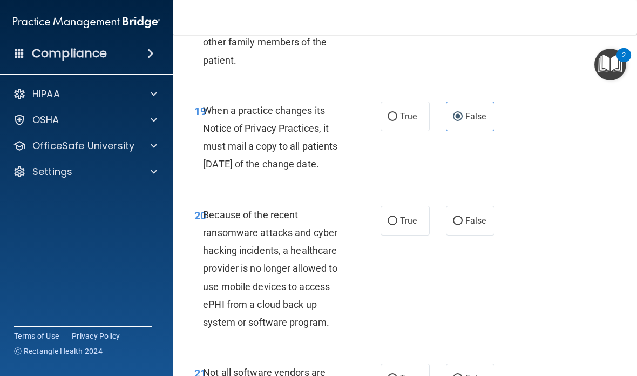
scroll to position [2326, 0]
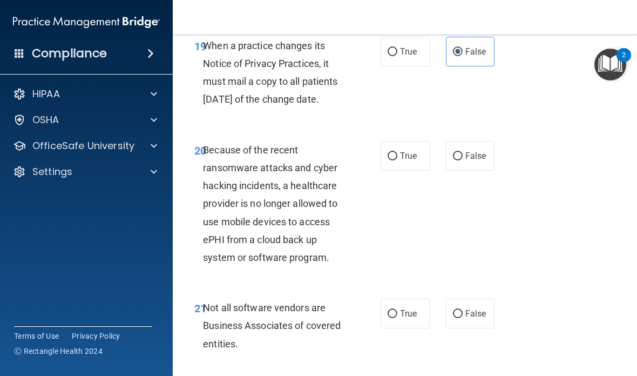
click at [442, 160] on input "False" at bounding box center [458, 156] width 10 height 8
radio input "true"
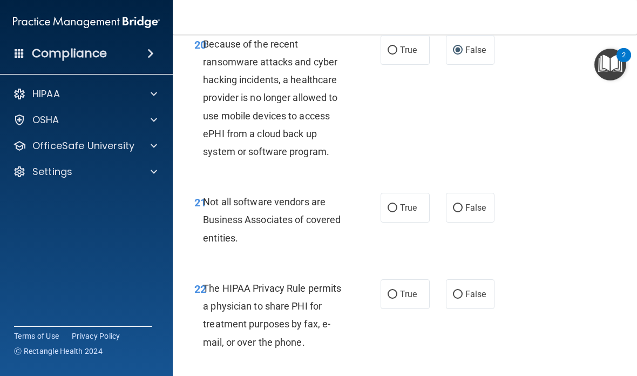
scroll to position [2497, 0]
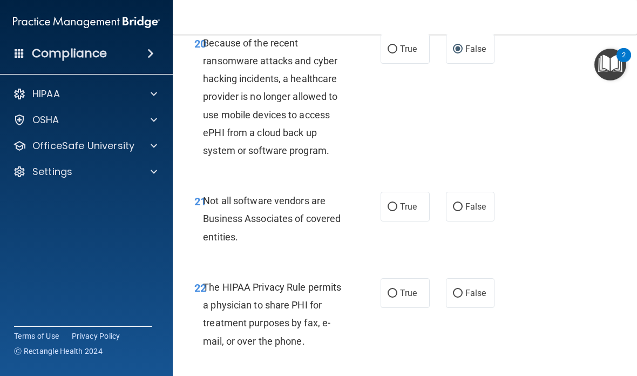
click at [410, 212] on span "True" at bounding box center [408, 206] width 17 height 10
click at [397, 211] on input "True" at bounding box center [393, 207] width 10 height 8
radio input "true"
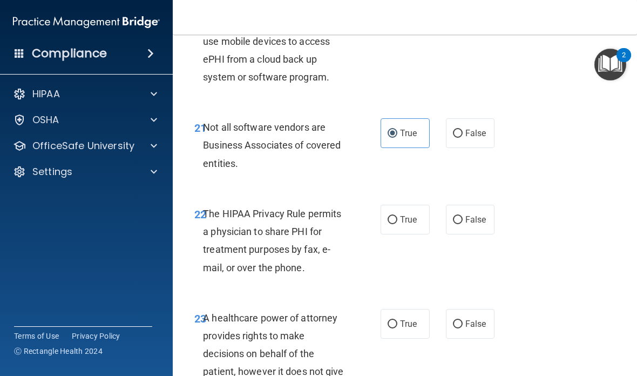
scroll to position [2574, 0]
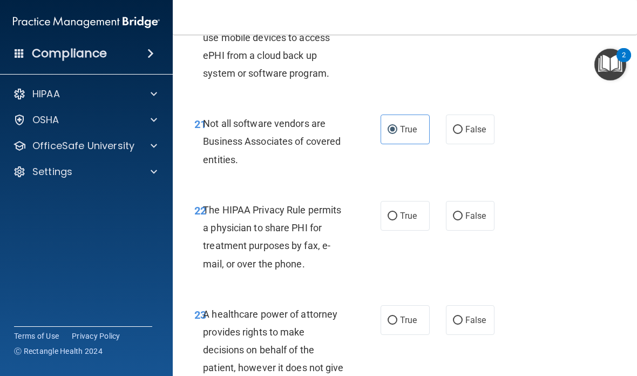
click at [402, 221] on span "True" at bounding box center [408, 216] width 17 height 10
click at [397, 220] on input "True" at bounding box center [393, 216] width 10 height 8
radio input "true"
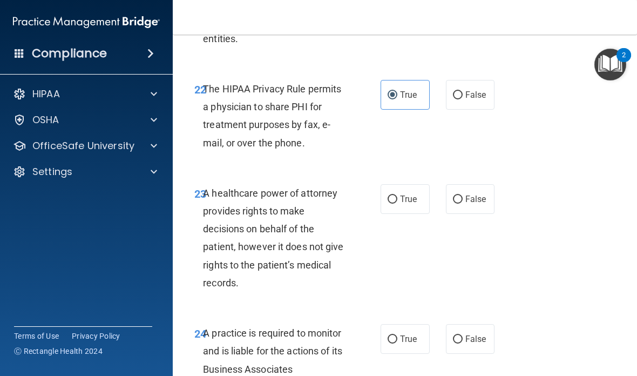
scroll to position [2704, 0]
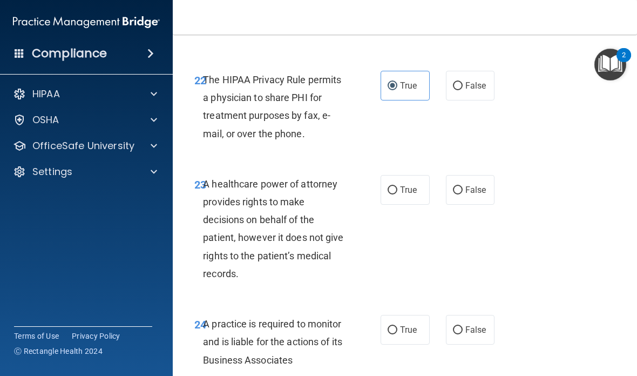
click at [407, 195] on span "True" at bounding box center [408, 190] width 17 height 10
click at [397, 194] on input "True" at bounding box center [393, 190] width 10 height 8
radio input "true"
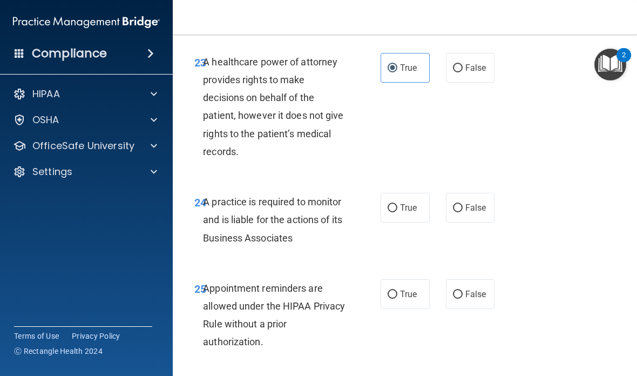
scroll to position [2828, 0]
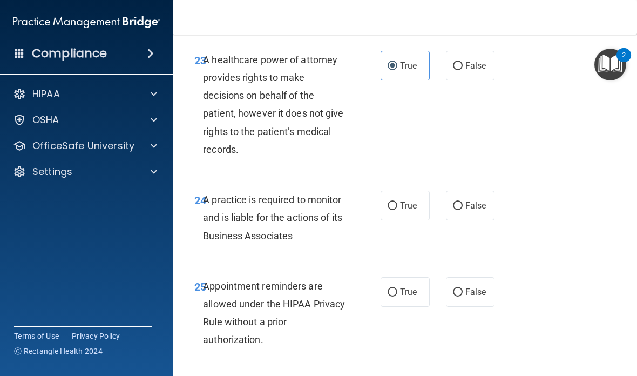
click at [442, 211] on span "False" at bounding box center [475, 205] width 21 height 10
click at [442, 210] on input "False" at bounding box center [458, 206] width 10 height 8
radio input "true"
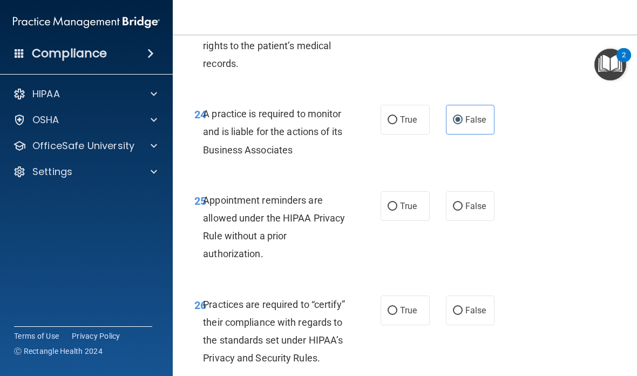
scroll to position [2916, 0]
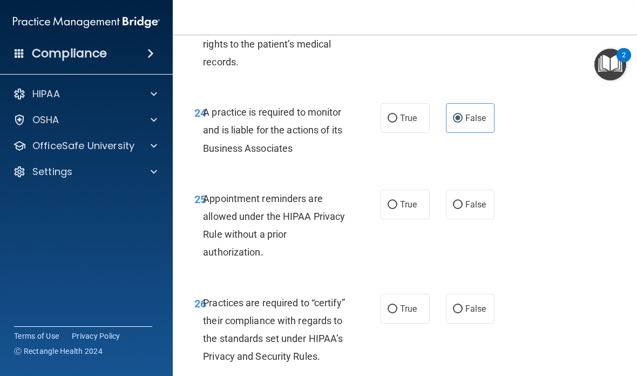
click at [395, 209] on input "True" at bounding box center [393, 205] width 10 height 8
radio input "true"
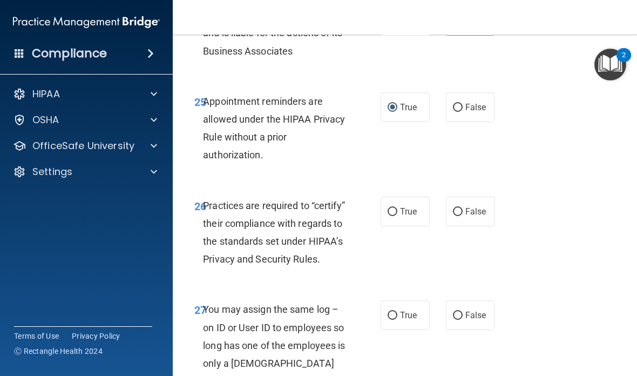
scroll to position [3014, 0]
click at [442, 225] on label "False" at bounding box center [470, 211] width 49 height 30
click at [442, 215] on input "False" at bounding box center [458, 211] width 10 height 8
radio input "true"
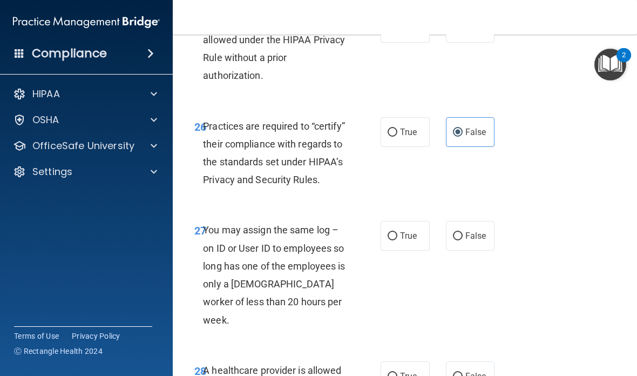
scroll to position [3093, 0]
click at [442, 240] on span "False" at bounding box center [475, 235] width 21 height 10
click at [442, 240] on input "False" at bounding box center [458, 236] width 10 height 8
radio input "true"
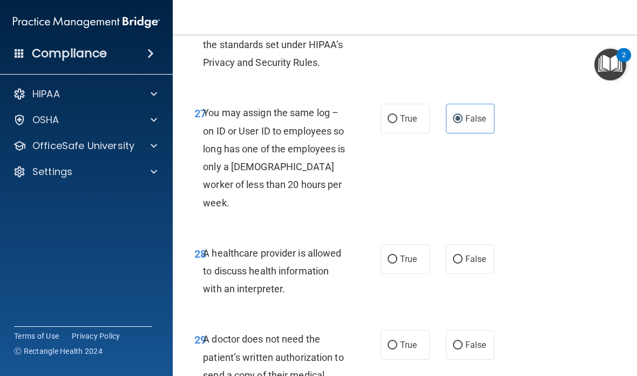
scroll to position [3211, 0]
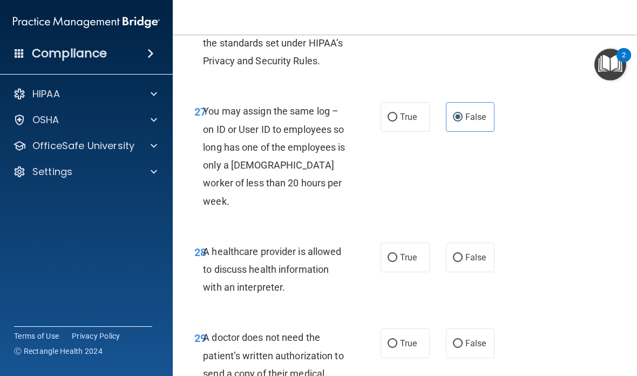
click at [405, 260] on span "True" at bounding box center [408, 257] width 17 height 10
click at [397, 260] on input "True" at bounding box center [393, 258] width 10 height 8
radio input "true"
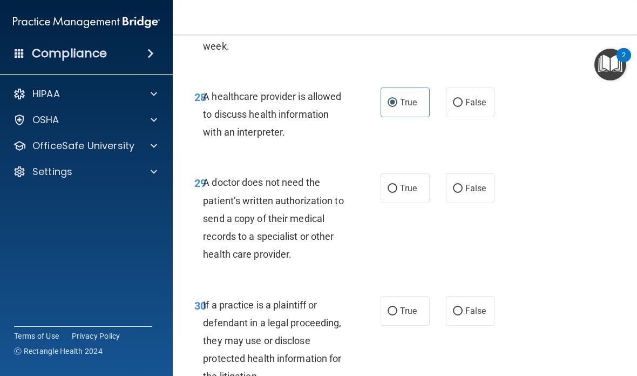
scroll to position [3378, 0]
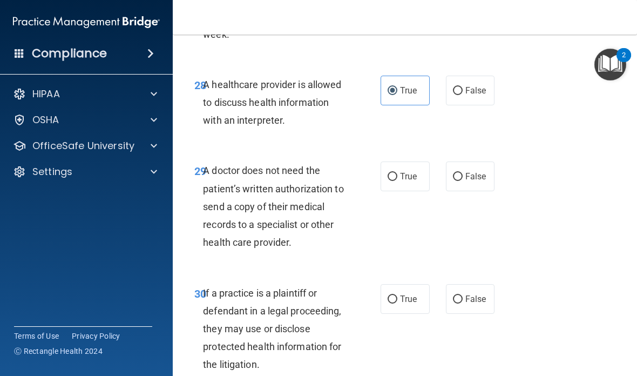
click at [404, 184] on label "True" at bounding box center [405, 176] width 49 height 30
click at [397, 181] on input "True" at bounding box center [393, 177] width 10 height 8
radio input "true"
click at [415, 292] on label "True" at bounding box center [405, 299] width 49 height 30
click at [397, 295] on input "True" at bounding box center [393, 299] width 10 height 8
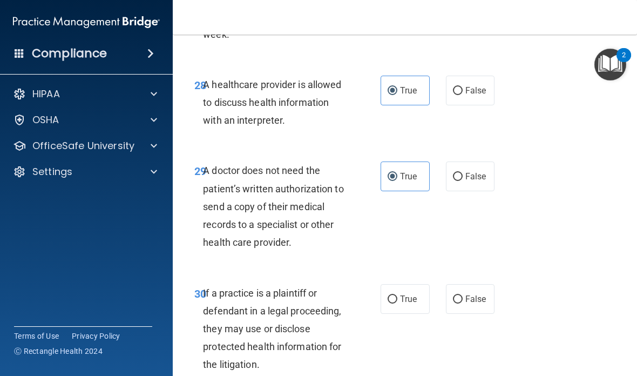
radio input "true"
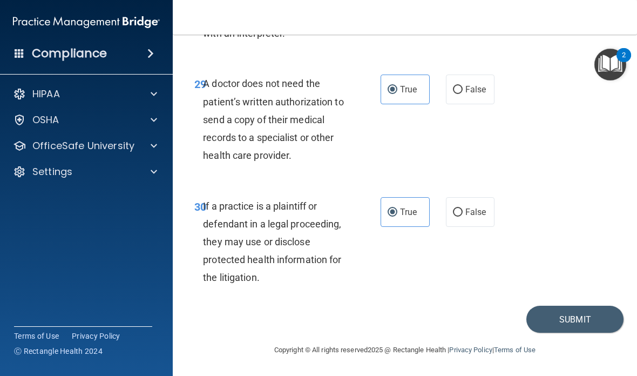
scroll to position [3465, 0]
click at [442, 319] on button "Submit" at bounding box center [574, 320] width 97 height 28
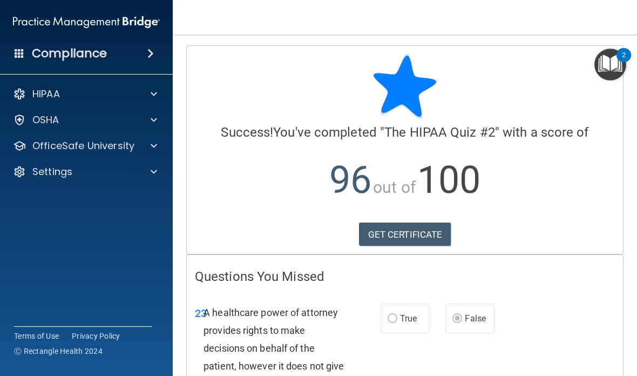
click at [159, 148] on div at bounding box center [152, 145] width 27 height 13
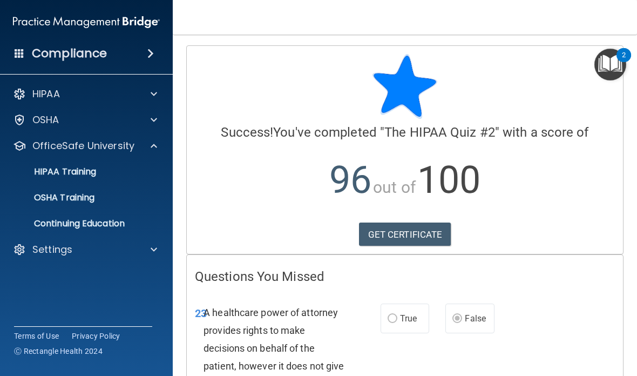
click at [96, 174] on p "HIPAA Training" at bounding box center [51, 171] width 89 height 11
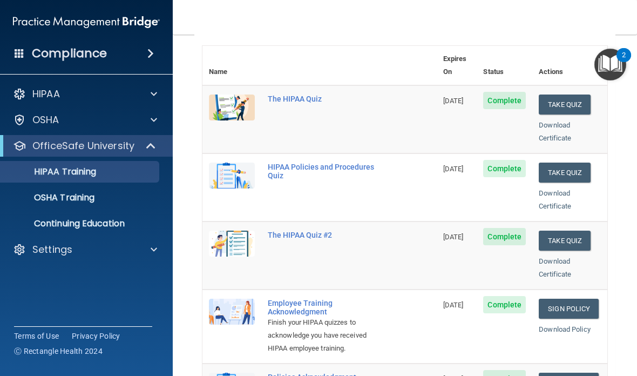
scroll to position [117, 0]
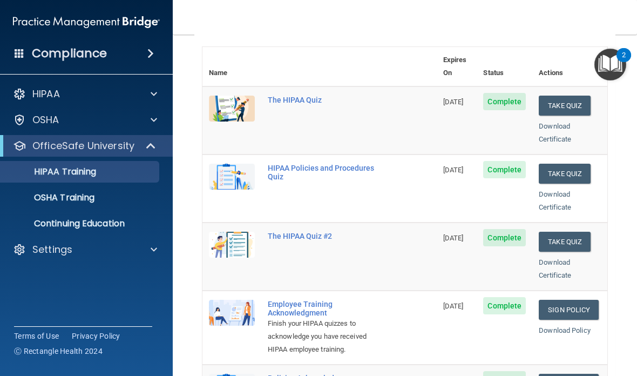
click at [442, 164] on button "Take Quiz" at bounding box center [565, 174] width 52 height 20
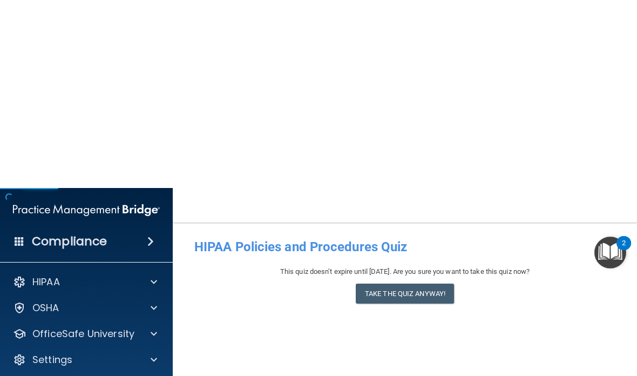
click at [428, 106] on button "Take the quiz anyway!" at bounding box center [405, 106] width 98 height 20
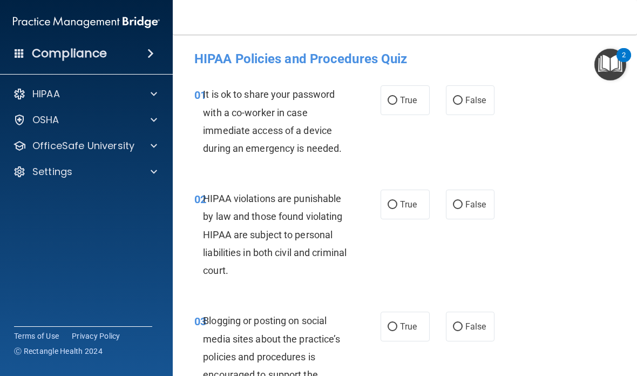
click at [442, 102] on input "False" at bounding box center [458, 101] width 10 height 8
radio input "true"
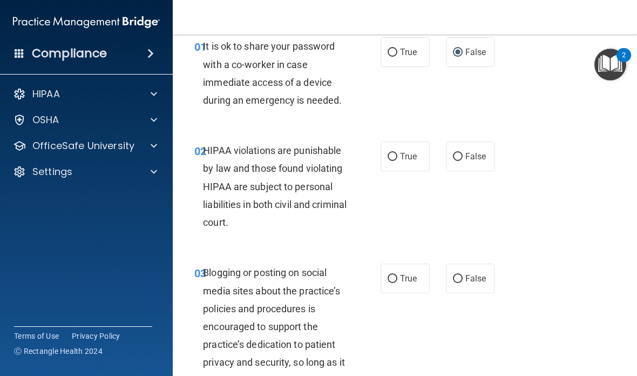
scroll to position [53, 0]
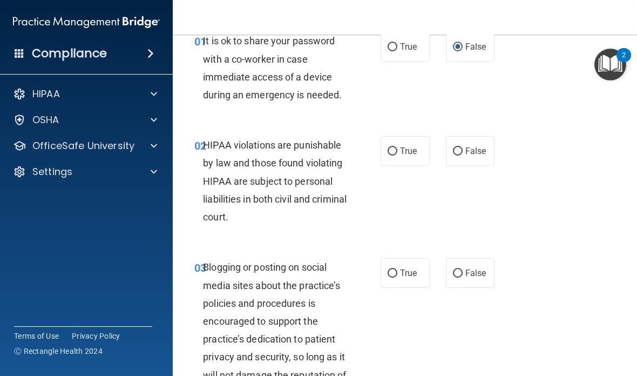
click at [390, 151] on input "True" at bounding box center [393, 151] width 10 height 8
radio input "true"
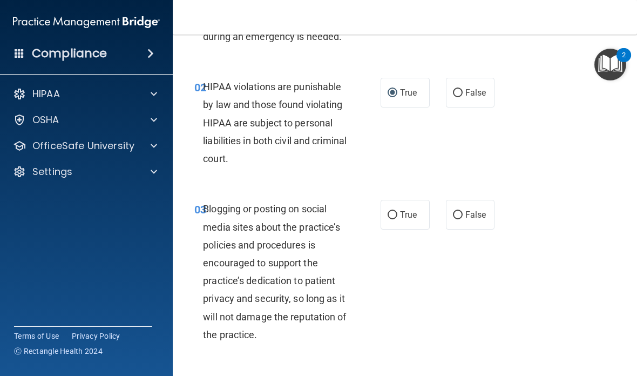
scroll to position [115, 0]
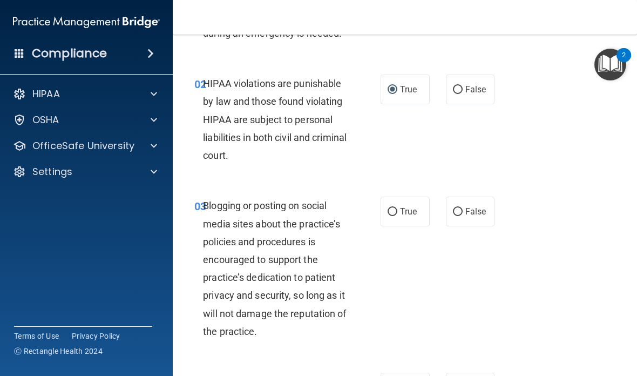
click at [442, 208] on input "False" at bounding box center [458, 212] width 10 height 8
radio input "true"
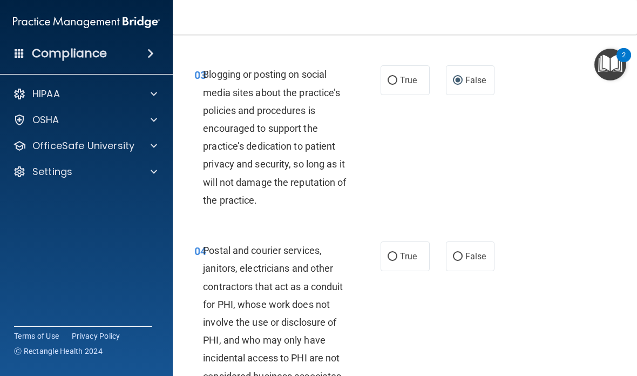
scroll to position [287, 0]
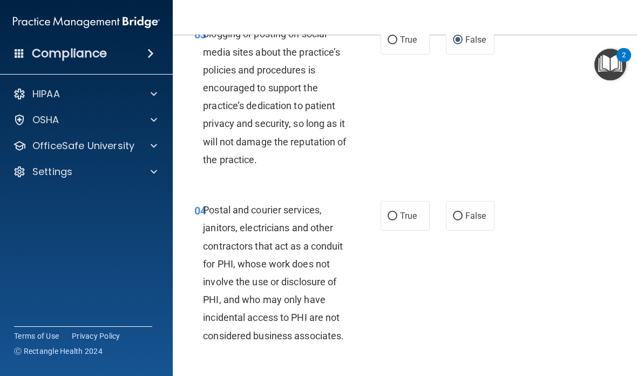
click at [391, 212] on input "True" at bounding box center [393, 216] width 10 height 8
radio input "true"
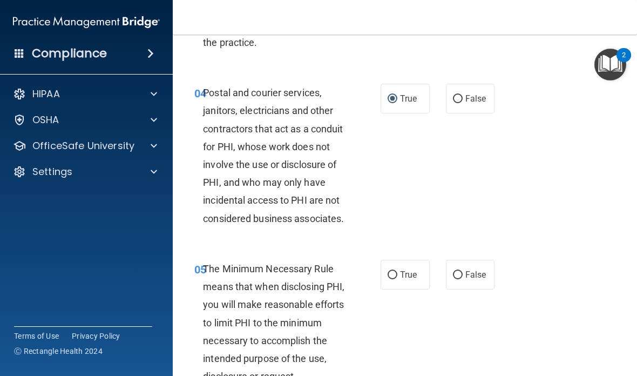
scroll to position [406, 0]
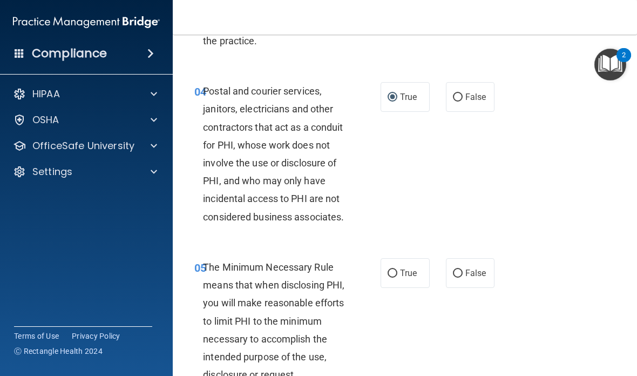
click at [409, 274] on span "True" at bounding box center [408, 273] width 17 height 10
click at [397, 274] on input "True" at bounding box center [393, 273] width 10 height 8
radio input "true"
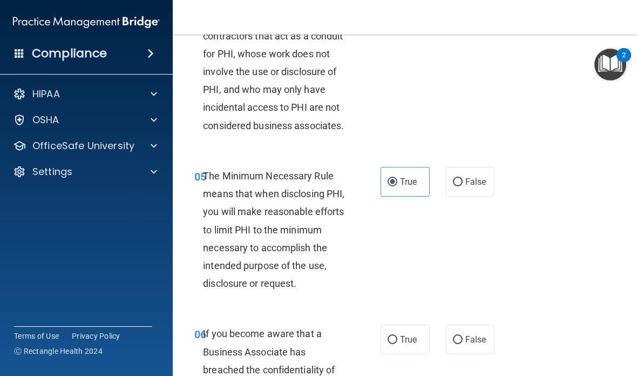
scroll to position [528, 0]
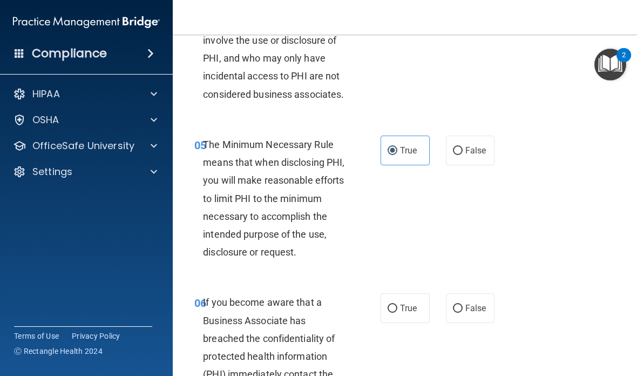
click at [442, 303] on span "False" at bounding box center [475, 308] width 21 height 10
click at [442, 305] on input "False" at bounding box center [458, 309] width 10 height 8
radio input "true"
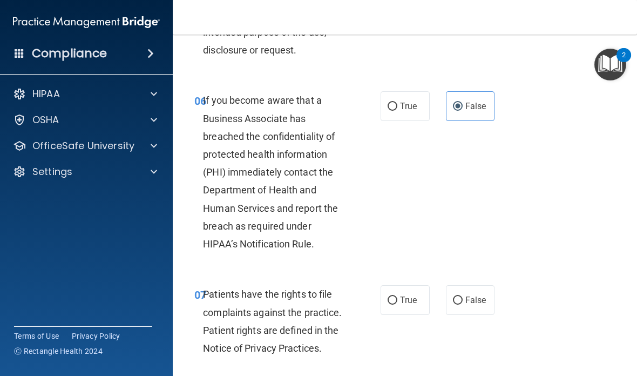
scroll to position [735, 0]
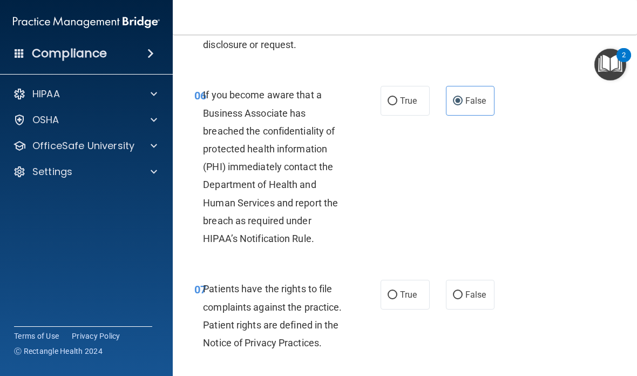
click at [406, 289] on span "True" at bounding box center [408, 294] width 17 height 10
click at [397, 291] on input "True" at bounding box center [393, 295] width 10 height 8
radio input "true"
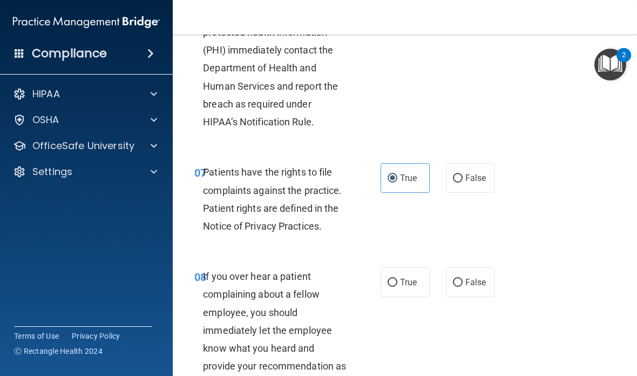
scroll to position [854, 0]
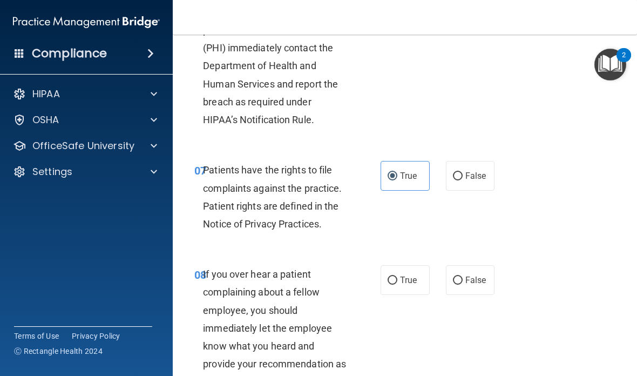
click at [442, 276] on input "False" at bounding box center [458, 280] width 10 height 8
radio input "true"
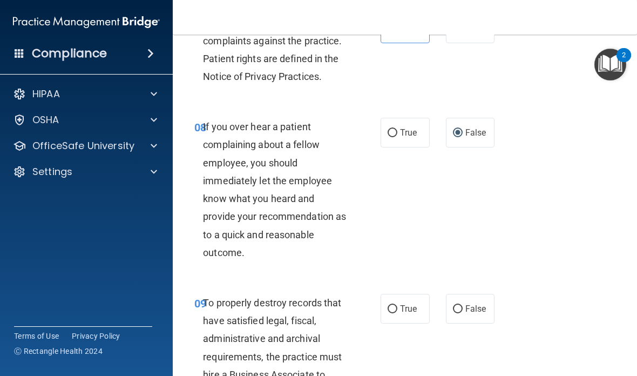
scroll to position [1066, 0]
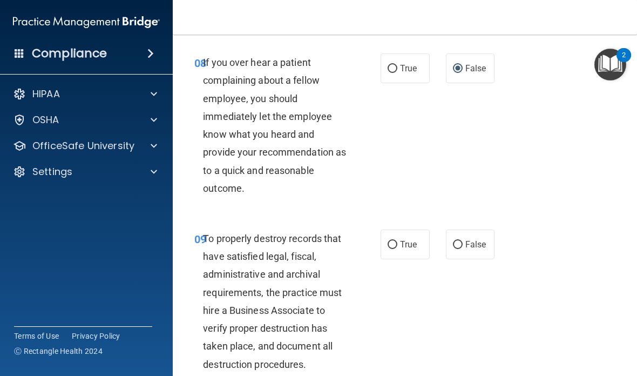
click at [442, 239] on span "False" at bounding box center [475, 244] width 21 height 10
click at [442, 241] on input "False" at bounding box center [458, 245] width 10 height 8
radio input "true"
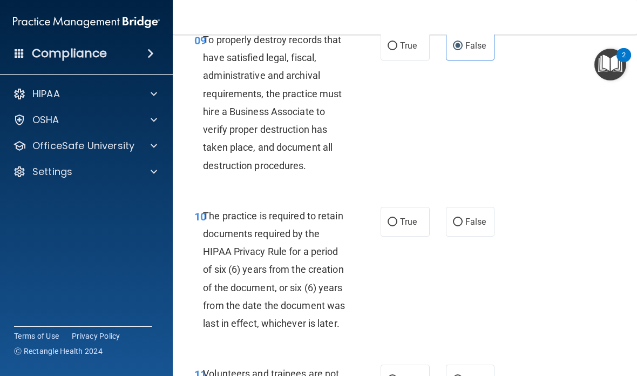
scroll to position [1264, 0]
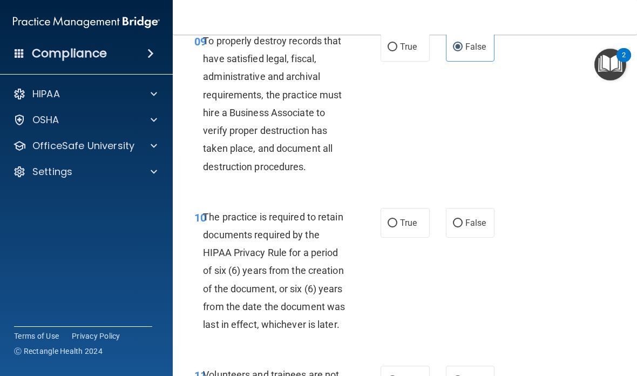
click at [402, 218] on span "True" at bounding box center [408, 223] width 17 height 10
click at [397, 219] on input "True" at bounding box center [393, 223] width 10 height 8
radio input "true"
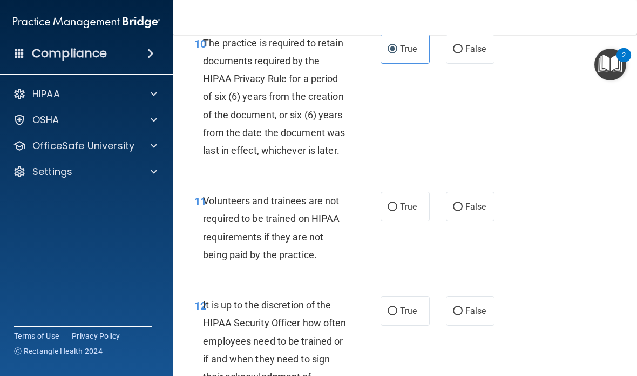
scroll to position [1439, 0]
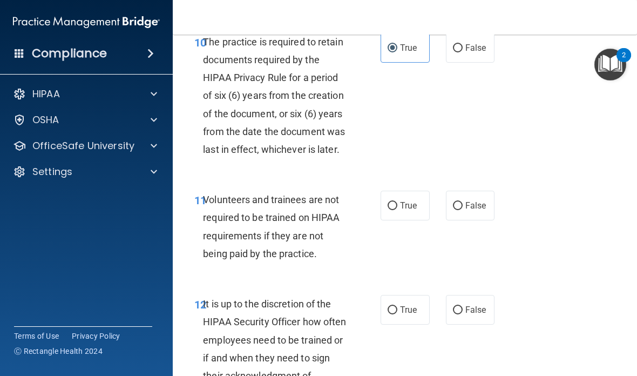
click at [442, 200] on span "False" at bounding box center [475, 205] width 21 height 10
click at [442, 202] on input "False" at bounding box center [458, 206] width 10 height 8
radio input "true"
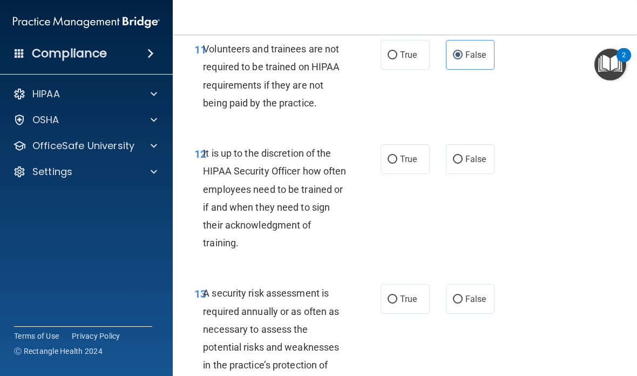
scroll to position [1596, 0]
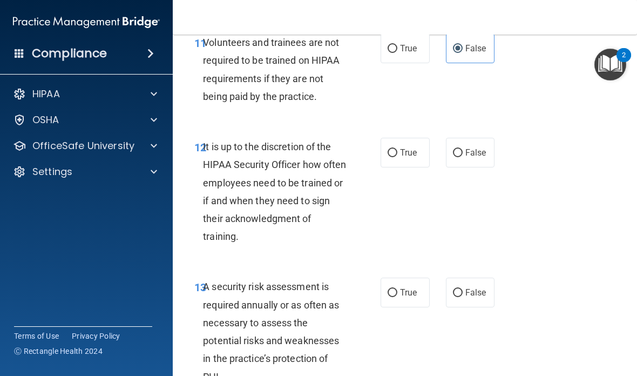
click at [442, 149] on input "False" at bounding box center [458, 153] width 10 height 8
radio input "true"
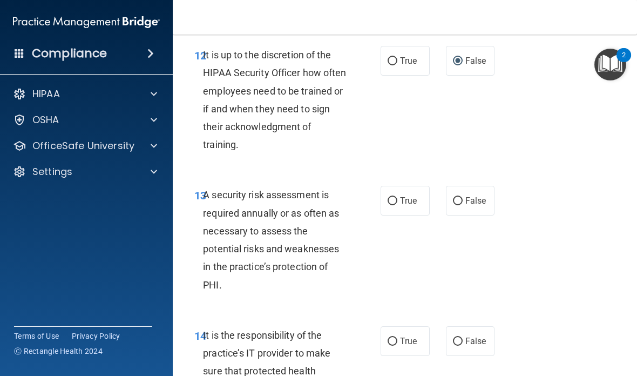
scroll to position [1691, 0]
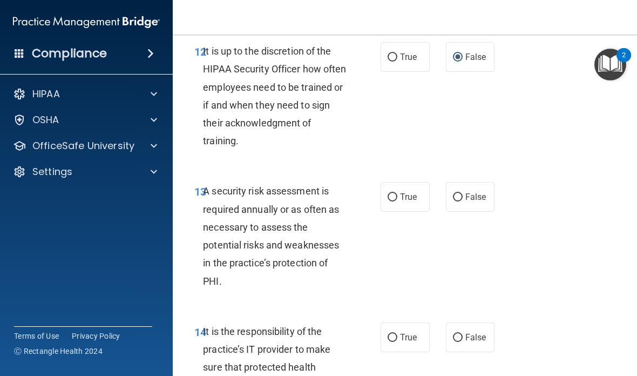
click at [397, 185] on label "True" at bounding box center [405, 197] width 49 height 30
click at [397, 193] on input "True" at bounding box center [393, 197] width 10 height 8
radio input "true"
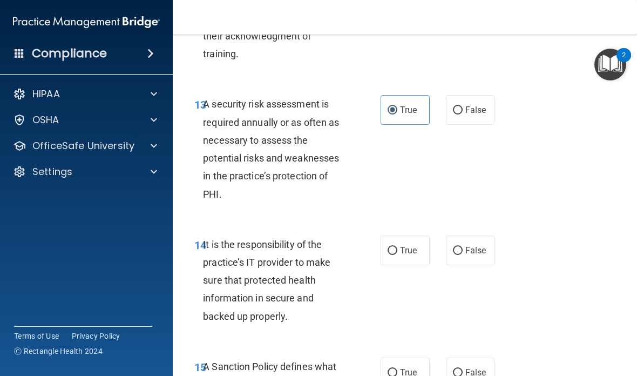
scroll to position [1781, 0]
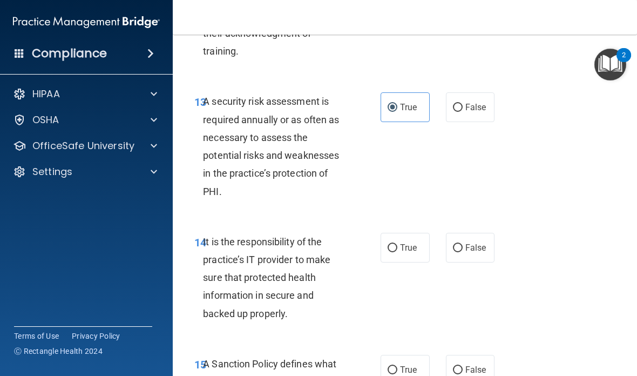
click at [442, 242] on span "False" at bounding box center [475, 247] width 21 height 10
click at [442, 244] on input "False" at bounding box center [458, 248] width 10 height 8
radio input "true"
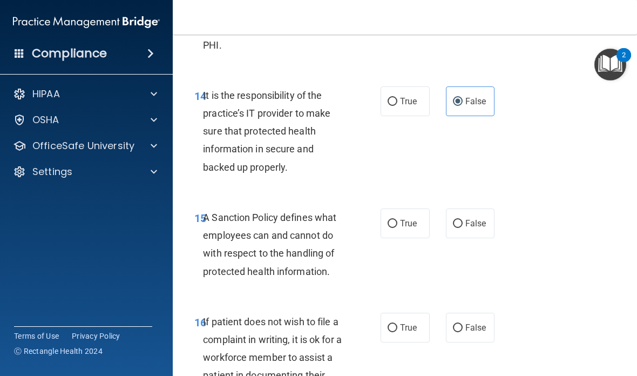
scroll to position [1929, 0]
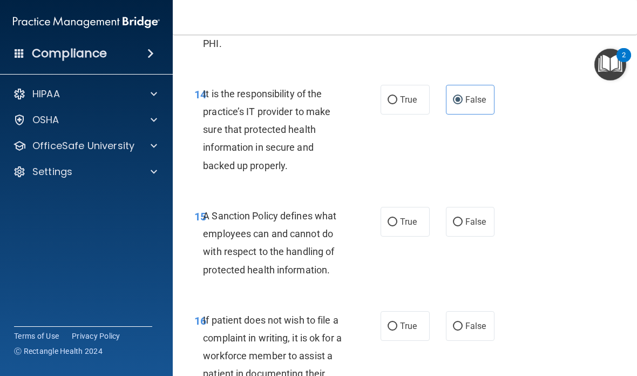
click at [407, 217] on span "True" at bounding box center [408, 222] width 17 height 10
click at [397, 218] on input "True" at bounding box center [393, 222] width 10 height 8
radio input "true"
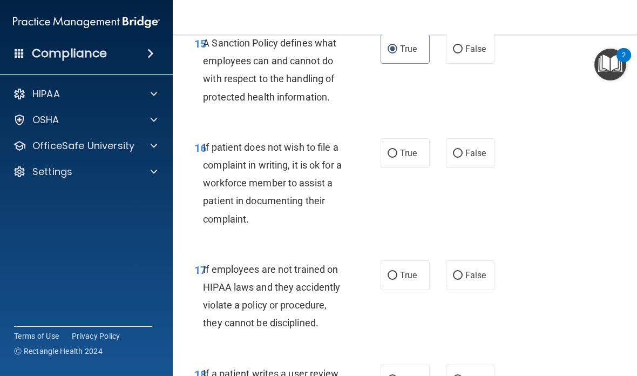
scroll to position [2111, 0]
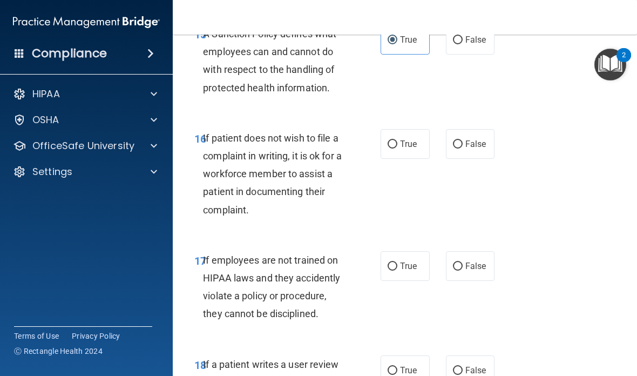
click at [396, 140] on input "True" at bounding box center [393, 144] width 10 height 8
radio input "true"
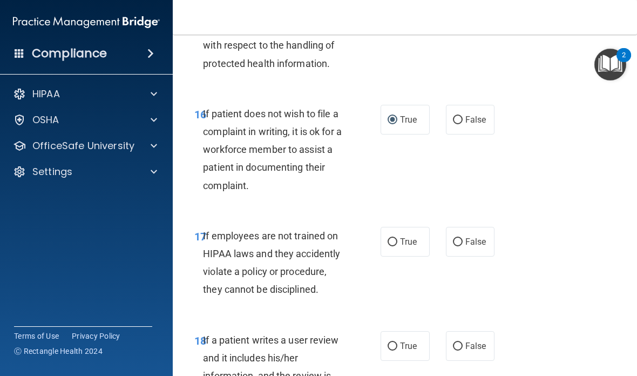
scroll to position [2136, 0]
click at [442, 236] on span "False" at bounding box center [475, 241] width 21 height 10
click at [442, 238] on input "False" at bounding box center [458, 242] width 10 height 8
radio input "true"
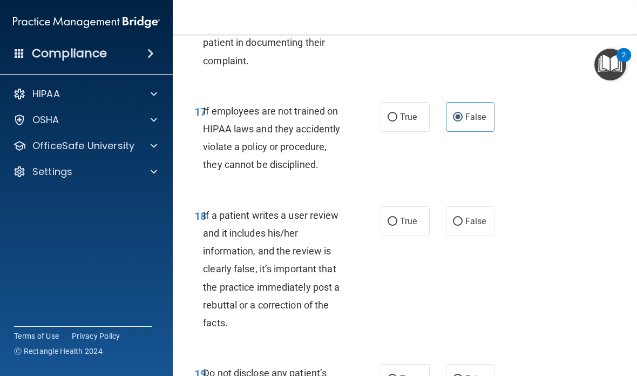
scroll to position [2262, 0]
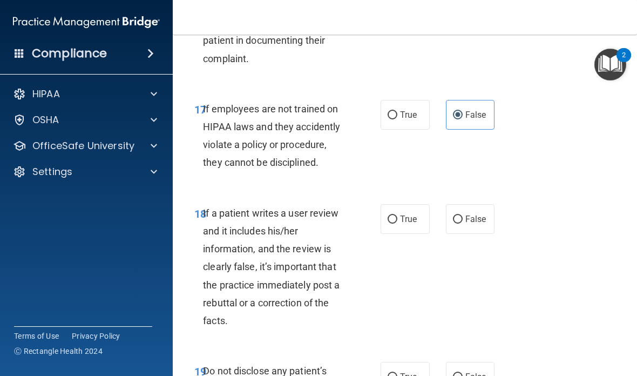
click at [442, 212] on label "False" at bounding box center [470, 219] width 49 height 30
click at [442, 215] on input "False" at bounding box center [458, 219] width 10 height 8
radio input "true"
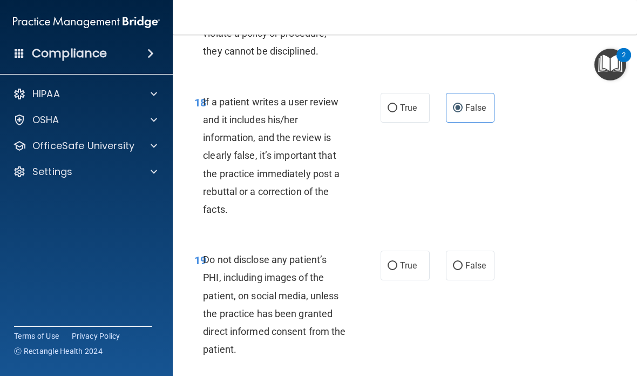
scroll to position [2375, 0]
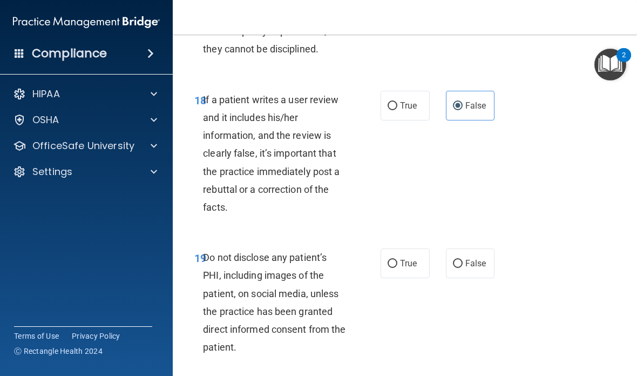
click at [418, 248] on label "True" at bounding box center [405, 263] width 49 height 30
click at [397, 260] on input "True" at bounding box center [393, 264] width 10 height 8
radio input "true"
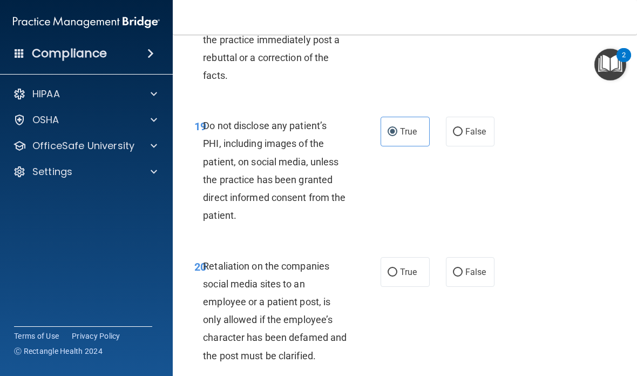
scroll to position [2519, 0]
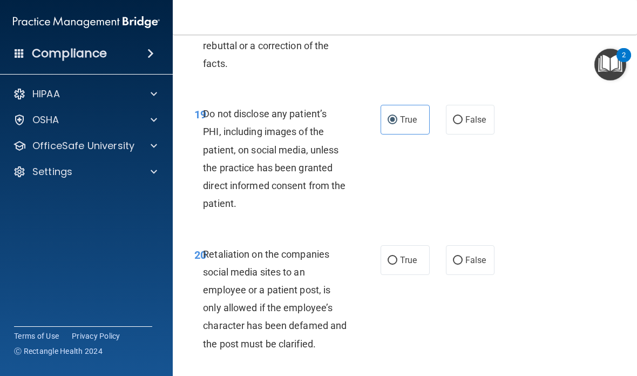
click at [442, 256] on input "False" at bounding box center [458, 260] width 10 height 8
radio input "true"
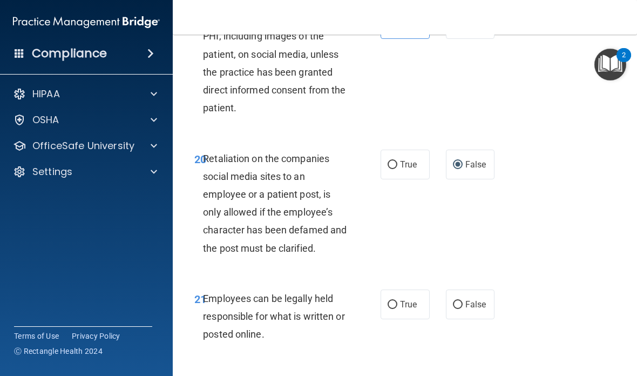
scroll to position [2626, 0]
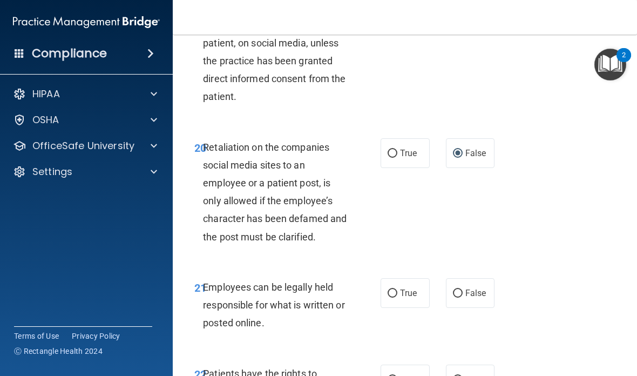
click at [403, 278] on label "True" at bounding box center [405, 293] width 49 height 30
click at [397, 289] on input "True" at bounding box center [393, 293] width 10 height 8
radio input "true"
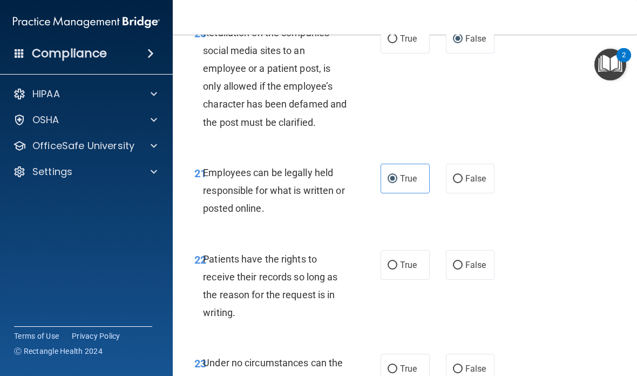
scroll to position [2743, 0]
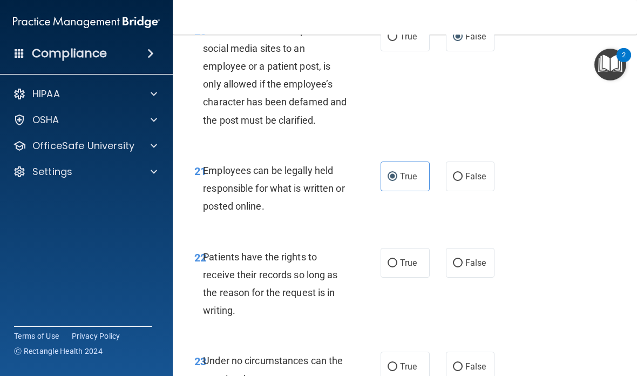
click at [442, 258] on span "False" at bounding box center [475, 263] width 21 height 10
click at [442, 259] on input "False" at bounding box center [458, 263] width 10 height 8
radio input "true"
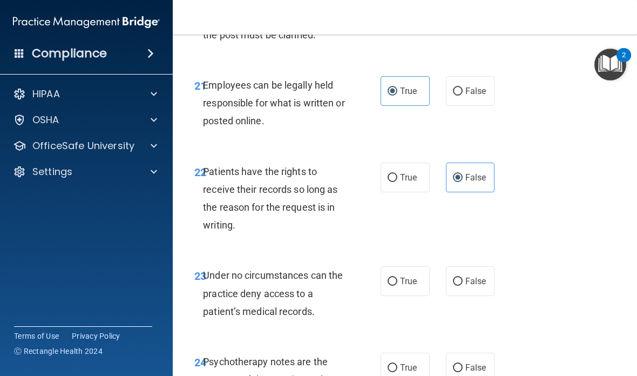
scroll to position [2847, 0]
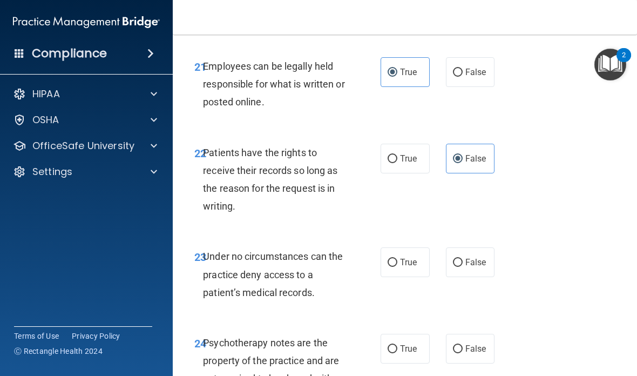
click at [442, 259] on label "False" at bounding box center [470, 262] width 49 height 30
click at [442, 259] on input "False" at bounding box center [458, 263] width 10 height 8
radio input "true"
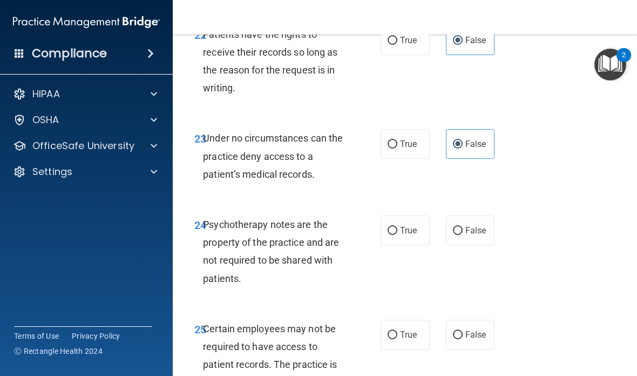
scroll to position [2970, 0]
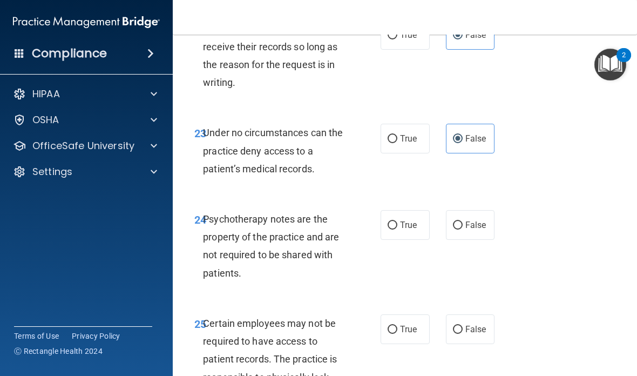
click at [402, 220] on span "True" at bounding box center [408, 225] width 17 height 10
click at [397, 221] on input "True" at bounding box center [393, 225] width 10 height 8
radio input "true"
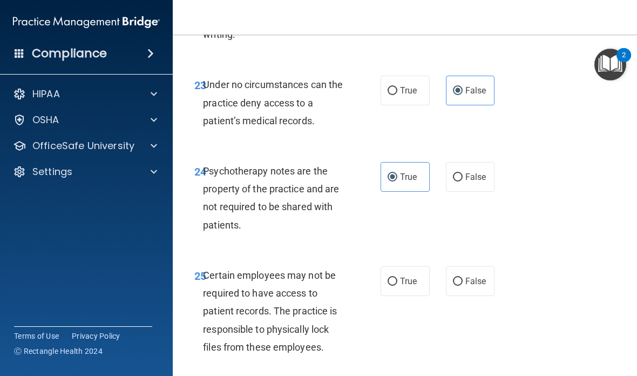
scroll to position [3019, 0]
click at [409, 271] on label "True" at bounding box center [405, 281] width 49 height 30
click at [397, 277] on input "True" at bounding box center [393, 281] width 10 height 8
radio input "true"
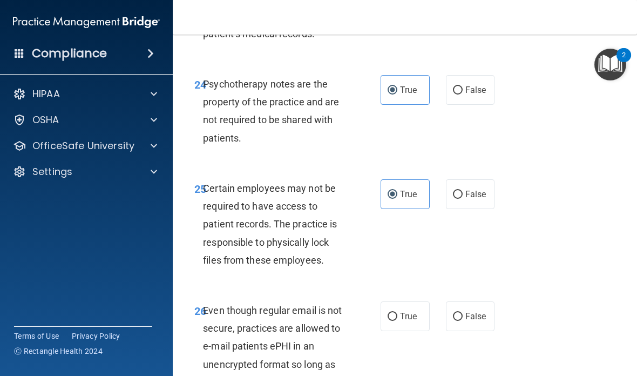
scroll to position [3125, 0]
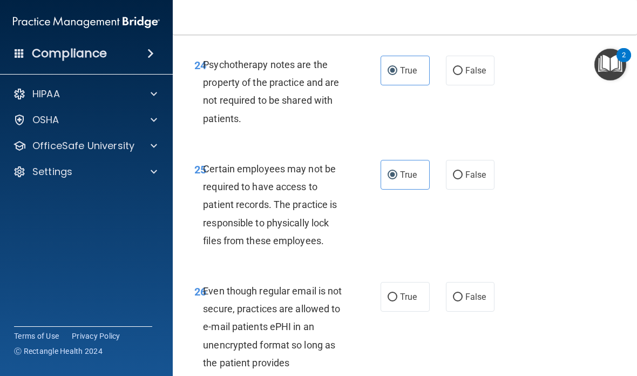
click at [415, 292] on span "True" at bounding box center [408, 297] width 17 height 10
click at [397, 293] on input "True" at bounding box center [393, 297] width 10 height 8
radio input "true"
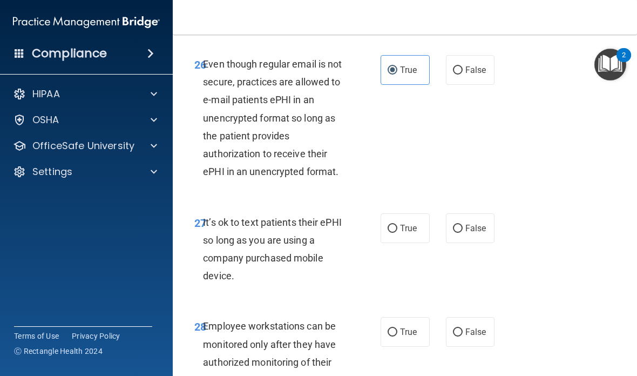
scroll to position [3374, 0]
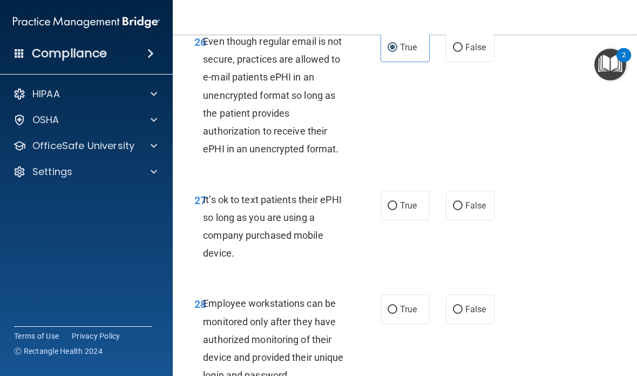
click at [442, 200] on span "False" at bounding box center [475, 205] width 21 height 10
click at [442, 202] on input "False" at bounding box center [458, 206] width 10 height 8
radio input "true"
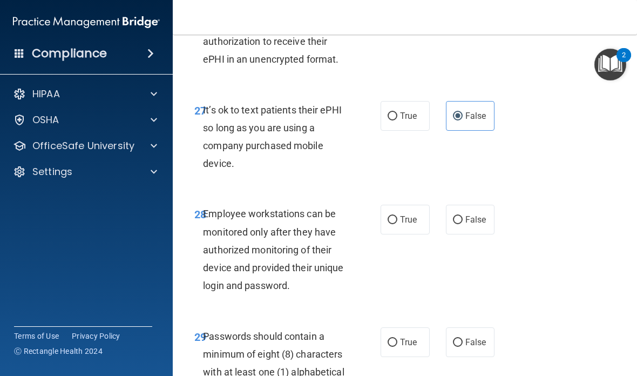
scroll to position [3466, 0]
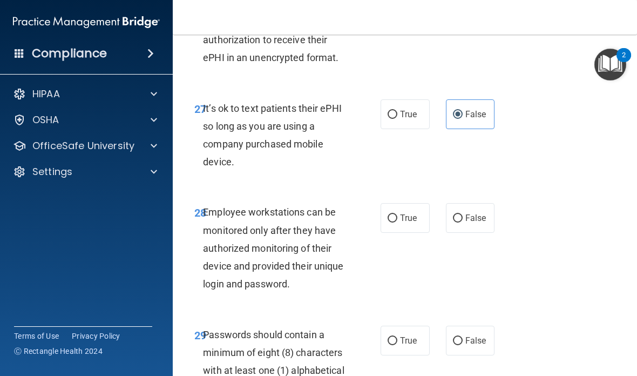
click at [442, 214] on input "False" at bounding box center [458, 218] width 10 height 8
radio input "true"
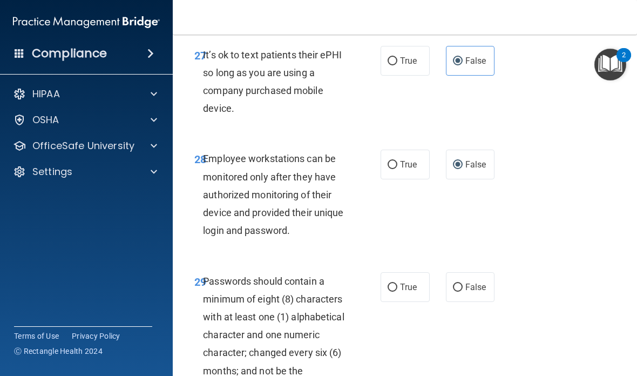
scroll to position [3561, 0]
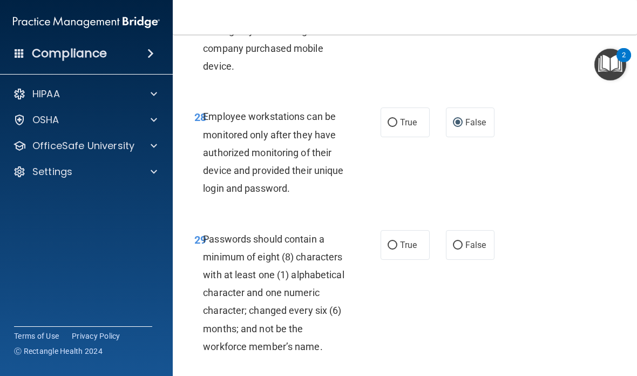
click at [420, 230] on label "True" at bounding box center [405, 245] width 49 height 30
click at [397, 241] on input "True" at bounding box center [393, 245] width 10 height 8
radio input "true"
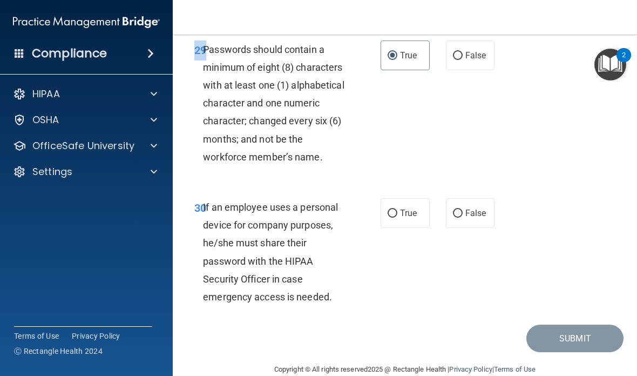
scroll to position [3750, 0]
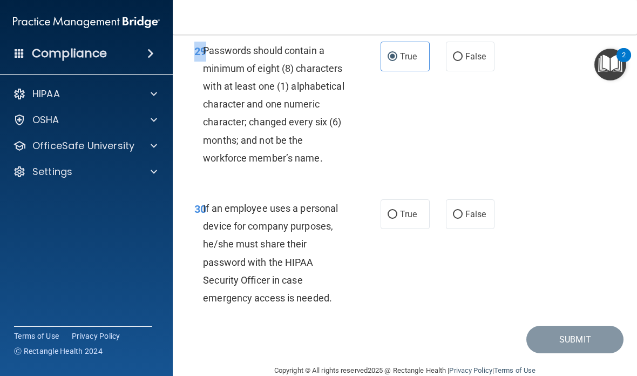
click at [442, 209] on span "False" at bounding box center [475, 214] width 21 height 10
click at [442, 211] on input "False" at bounding box center [458, 215] width 10 height 8
radio input "true"
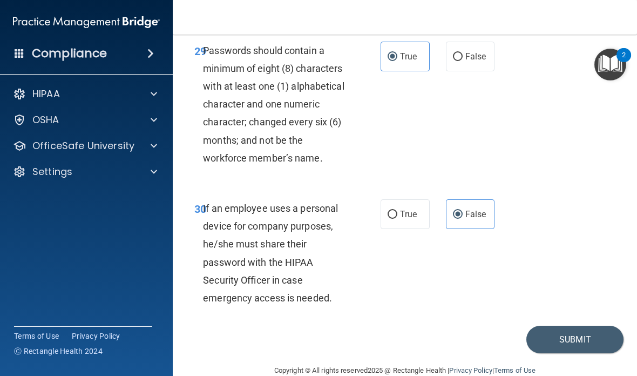
click at [442, 326] on button "Submit" at bounding box center [574, 340] width 97 height 28
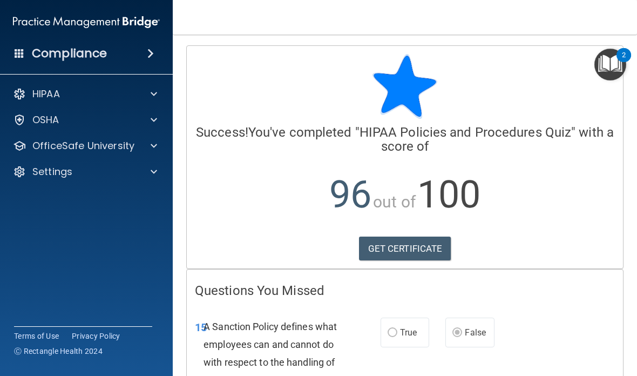
click at [152, 94] on span at bounding box center [154, 93] width 6 height 13
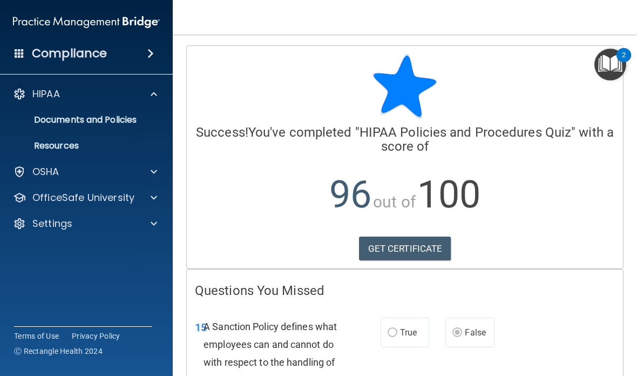
click at [134, 202] on div "OfficeSafe University" at bounding box center [72, 197] width 134 height 13
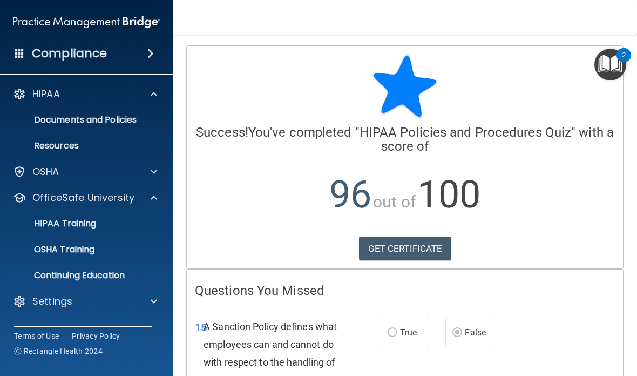
click at [80, 222] on p "HIPAA Training" at bounding box center [51, 223] width 89 height 11
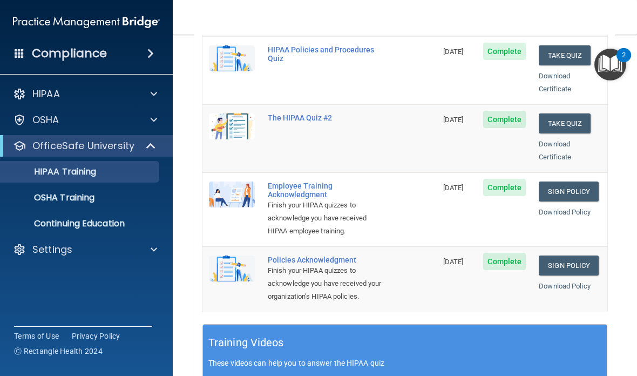
scroll to position [239, 0]
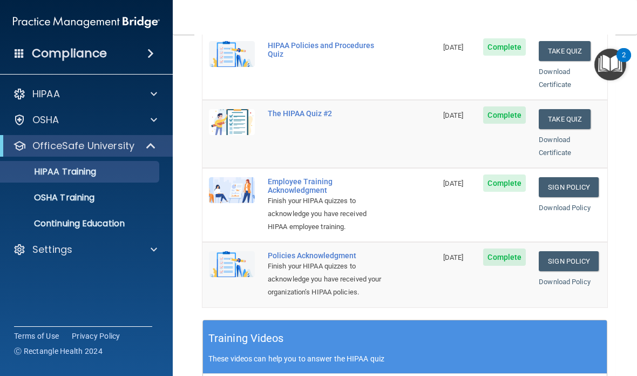
click at [442, 177] on link "Sign Policy" at bounding box center [569, 187] width 60 height 20
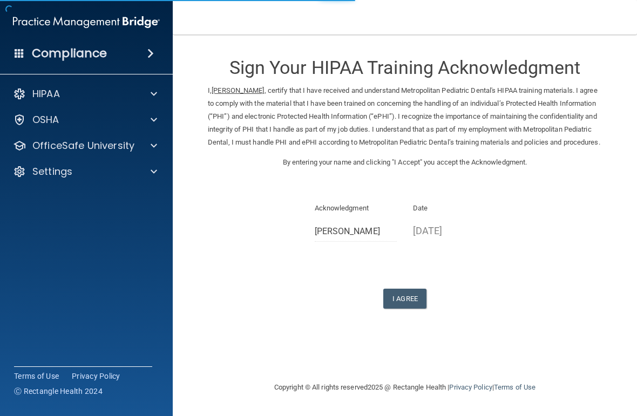
click at [414, 305] on button "I Agree" at bounding box center [404, 299] width 43 height 20
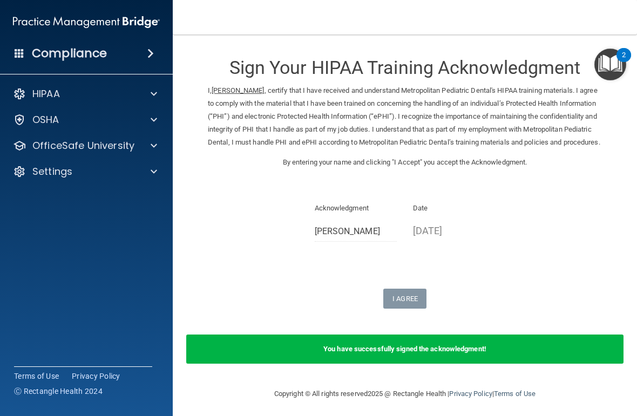
click at [146, 144] on div at bounding box center [152, 145] width 27 height 13
click at [111, 170] on div "HIPAA Training" at bounding box center [80, 171] width 147 height 11
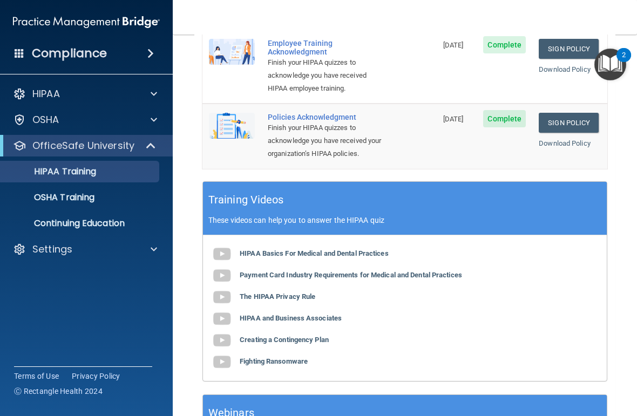
scroll to position [379, 0]
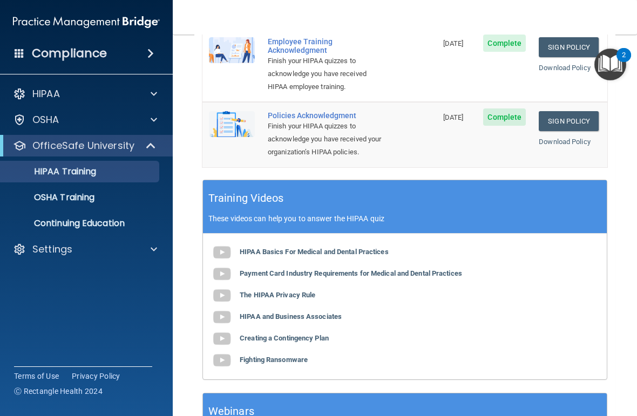
click at [568, 111] on link "Sign Policy" at bounding box center [569, 121] width 60 height 20
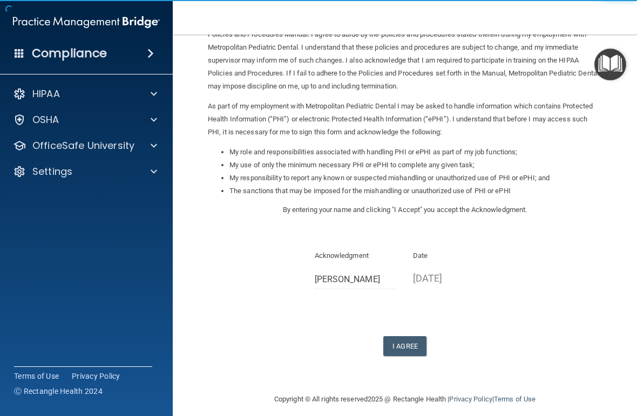
scroll to position [68, 0]
click at [414, 337] on button "I Agree" at bounding box center [404, 347] width 43 height 20
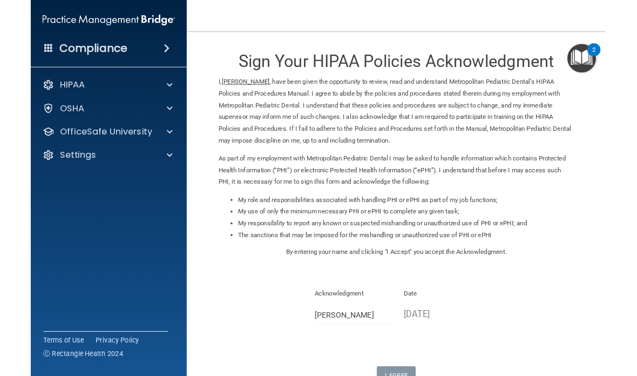
scroll to position [0, 0]
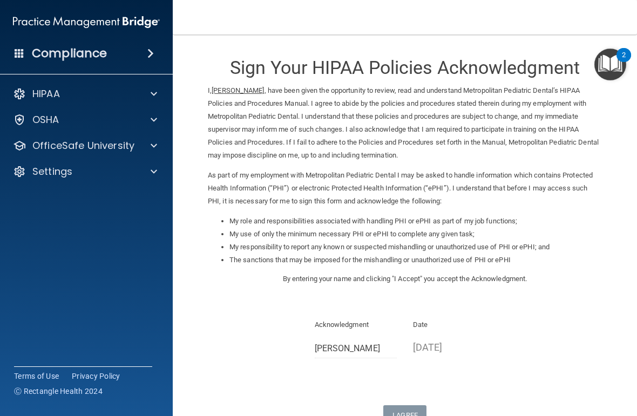
click at [147, 146] on div at bounding box center [152, 145] width 27 height 13
click at [91, 192] on p "OSHA Training" at bounding box center [50, 197] width 87 height 11
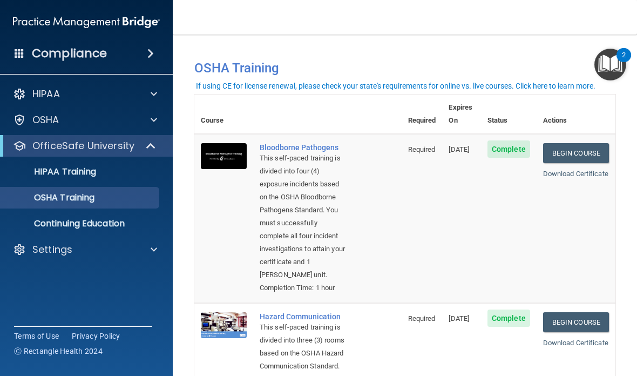
click at [596, 143] on link "Begin Course" at bounding box center [576, 153] width 66 height 20
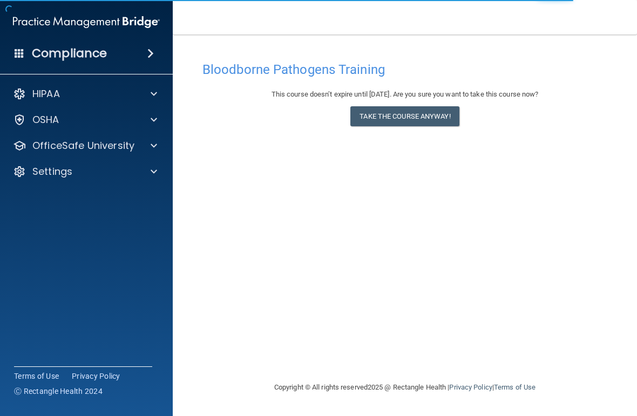
click at [435, 116] on button "Take the course anyway!" at bounding box center [404, 116] width 109 height 20
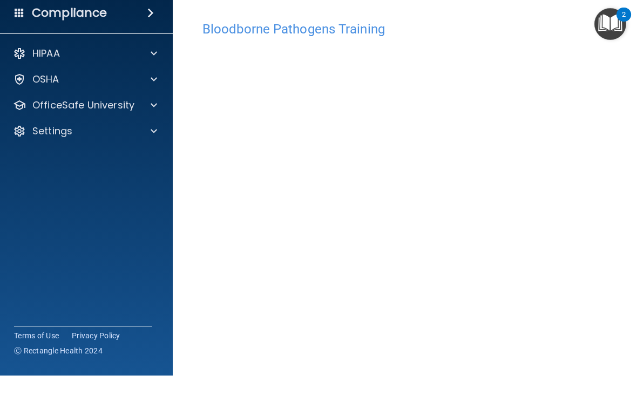
click at [149, 139] on div at bounding box center [152, 145] width 27 height 13
click at [80, 192] on p "OSHA Training" at bounding box center [50, 197] width 87 height 11
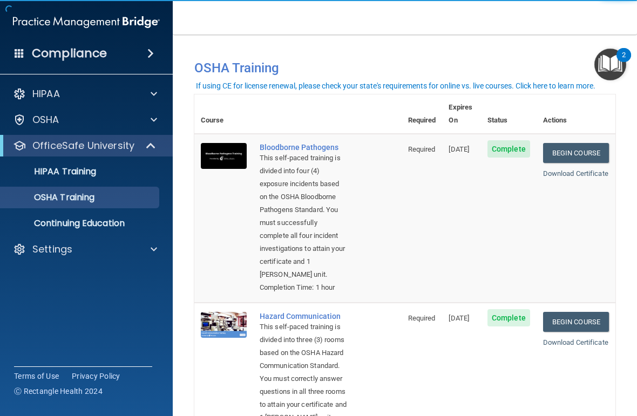
click at [591, 144] on link "Begin Course" at bounding box center [576, 153] width 66 height 20
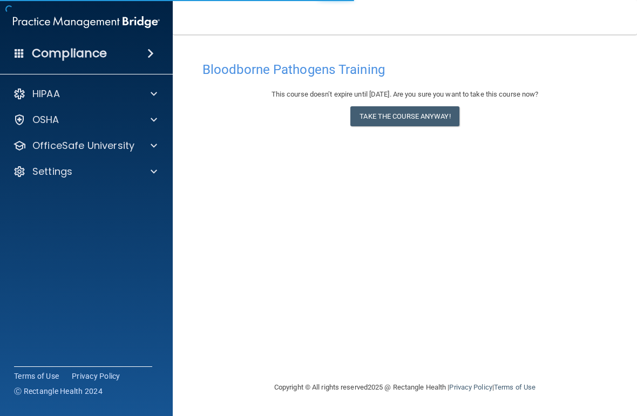
click at [443, 106] on button "Take the course anyway!" at bounding box center [404, 116] width 109 height 20
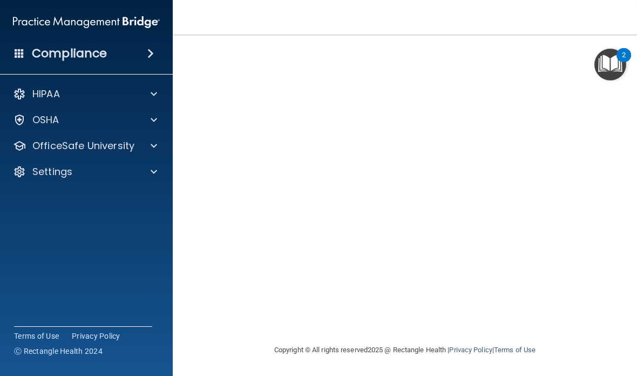
scroll to position [86, 0]
